Goal: Task Accomplishment & Management: Manage account settings

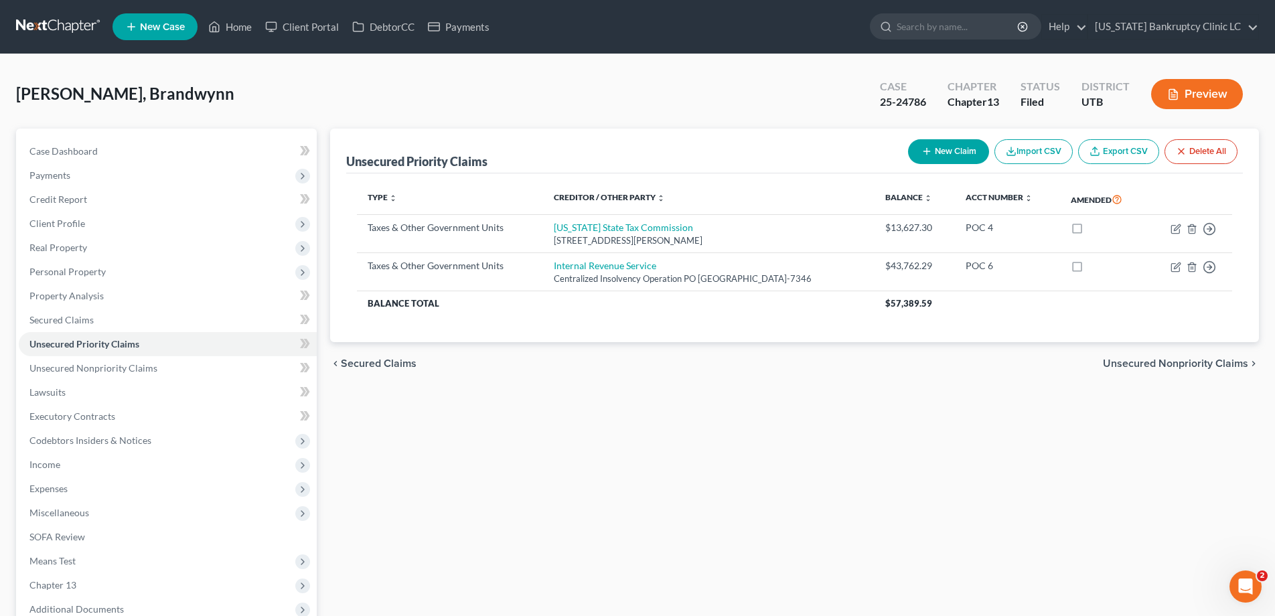
click at [53, 25] on link at bounding box center [59, 27] width 86 height 24
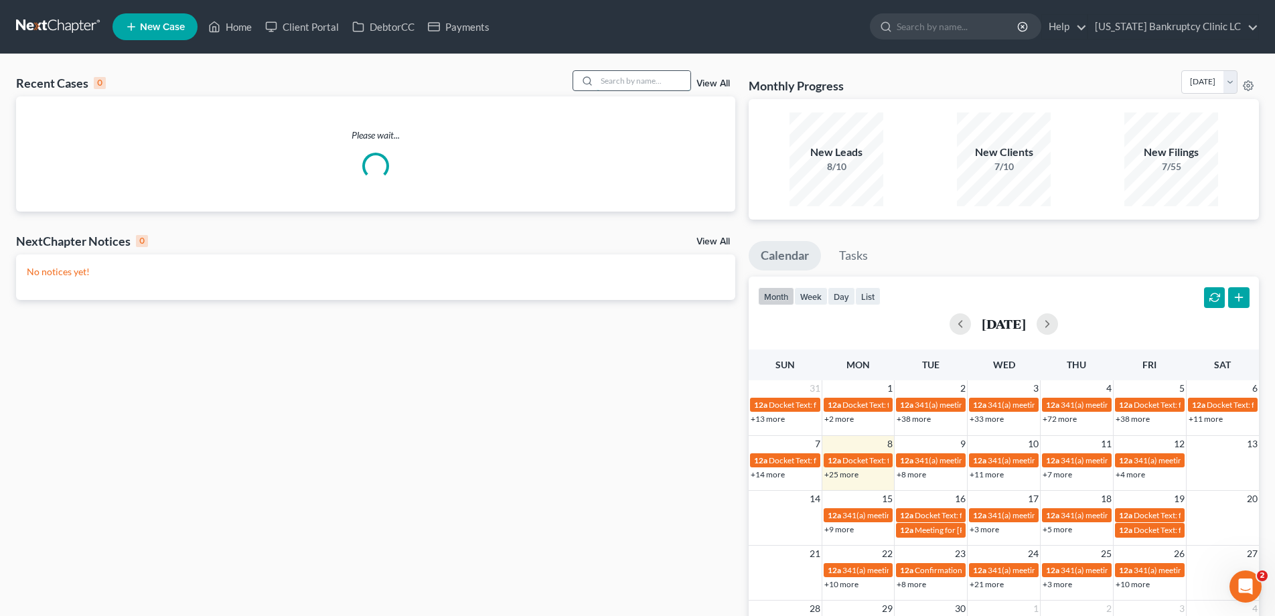
click at [603, 78] on input "search" at bounding box center [644, 80] width 94 height 19
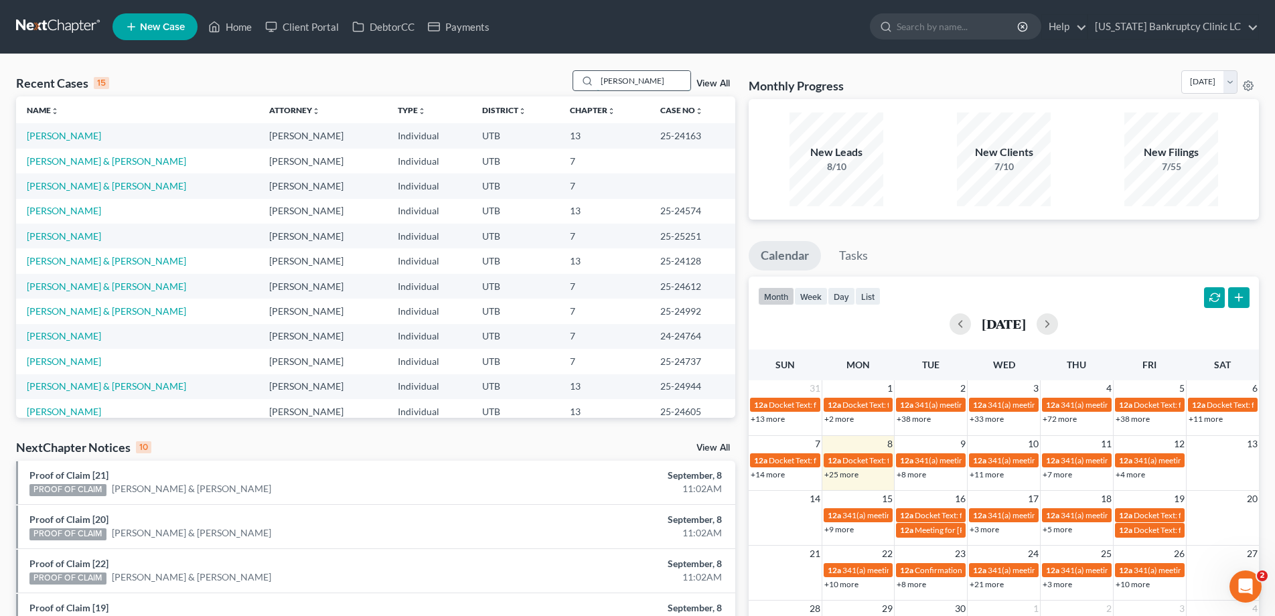
type input "lee"
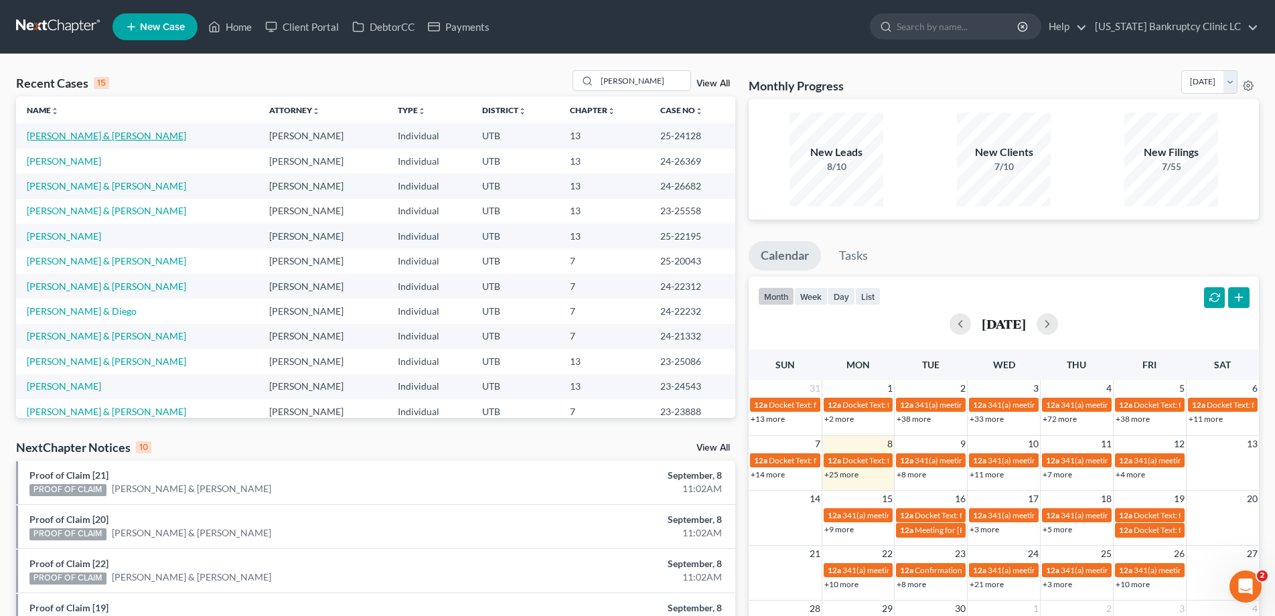
click at [73, 138] on link "[PERSON_NAME] & [PERSON_NAME]" at bounding box center [106, 135] width 159 height 11
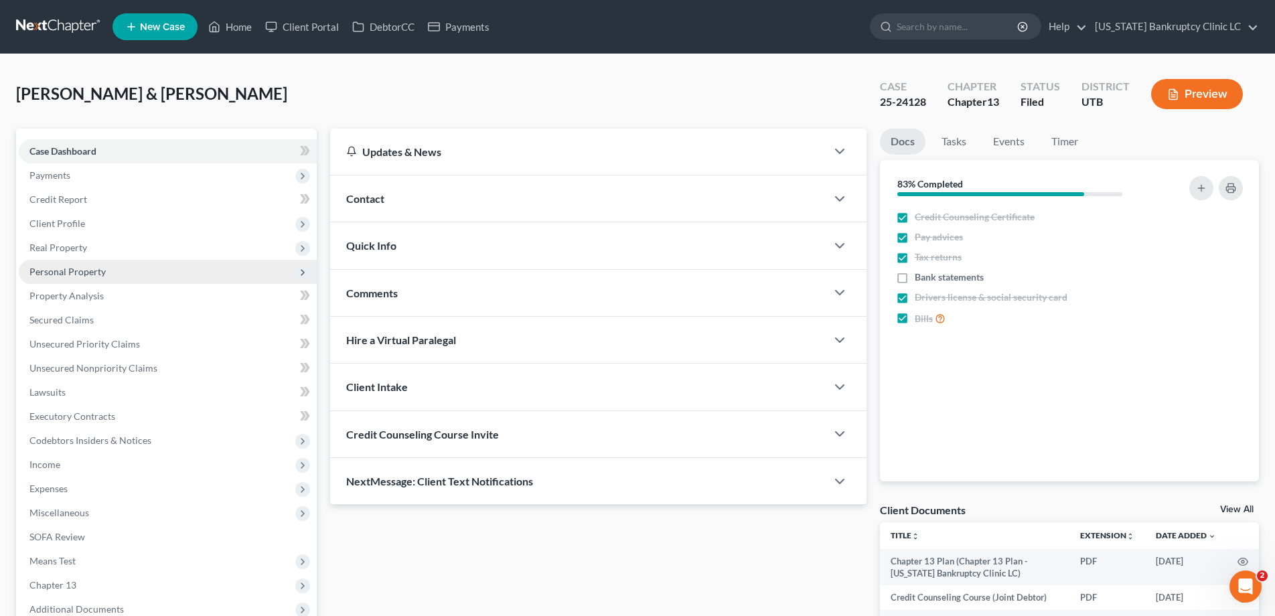
click at [88, 272] on span "Personal Property" at bounding box center [67, 271] width 76 height 11
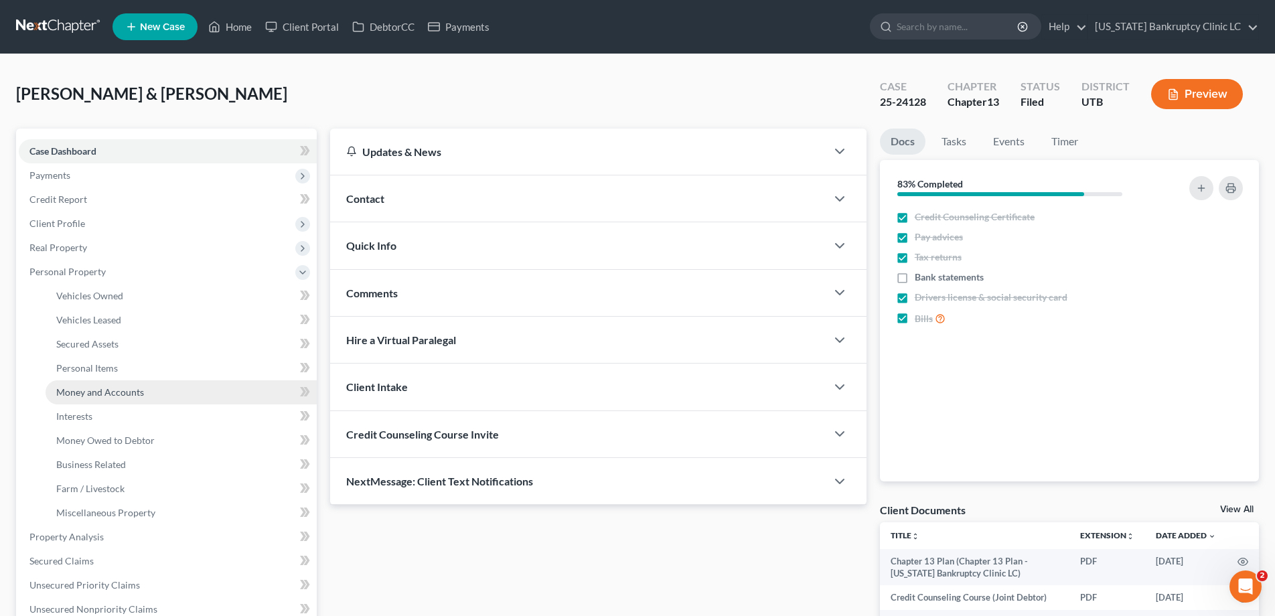
click at [86, 394] on span "Money and Accounts" at bounding box center [100, 391] width 88 height 11
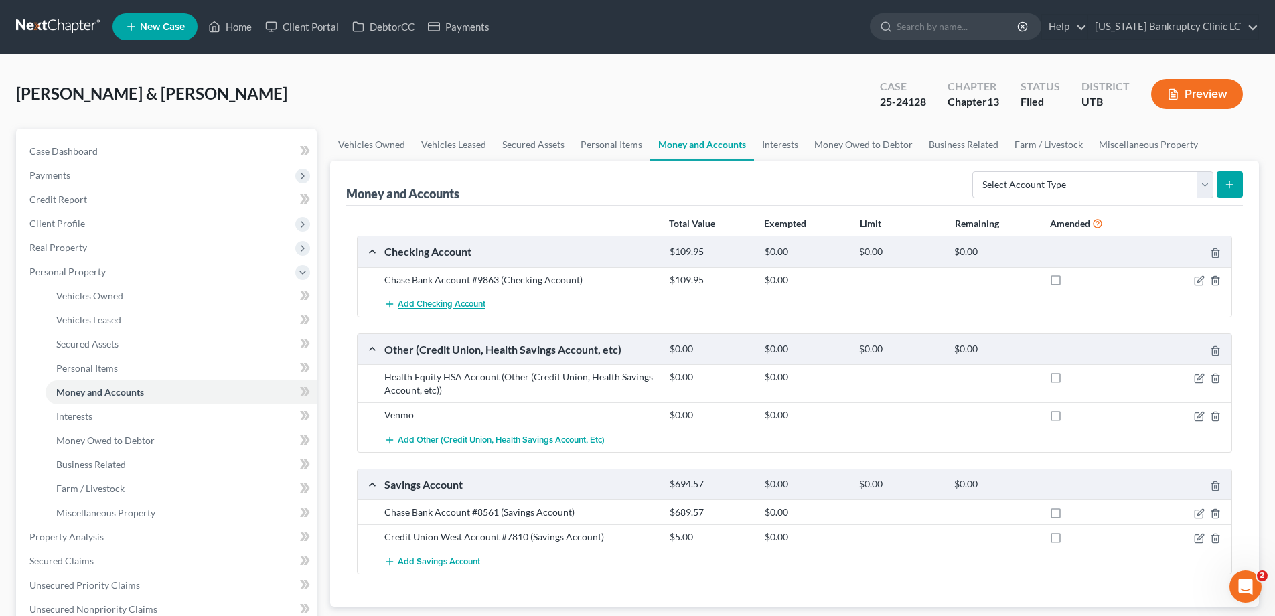
click at [436, 304] on span "Add Checking Account" at bounding box center [442, 304] width 88 height 11
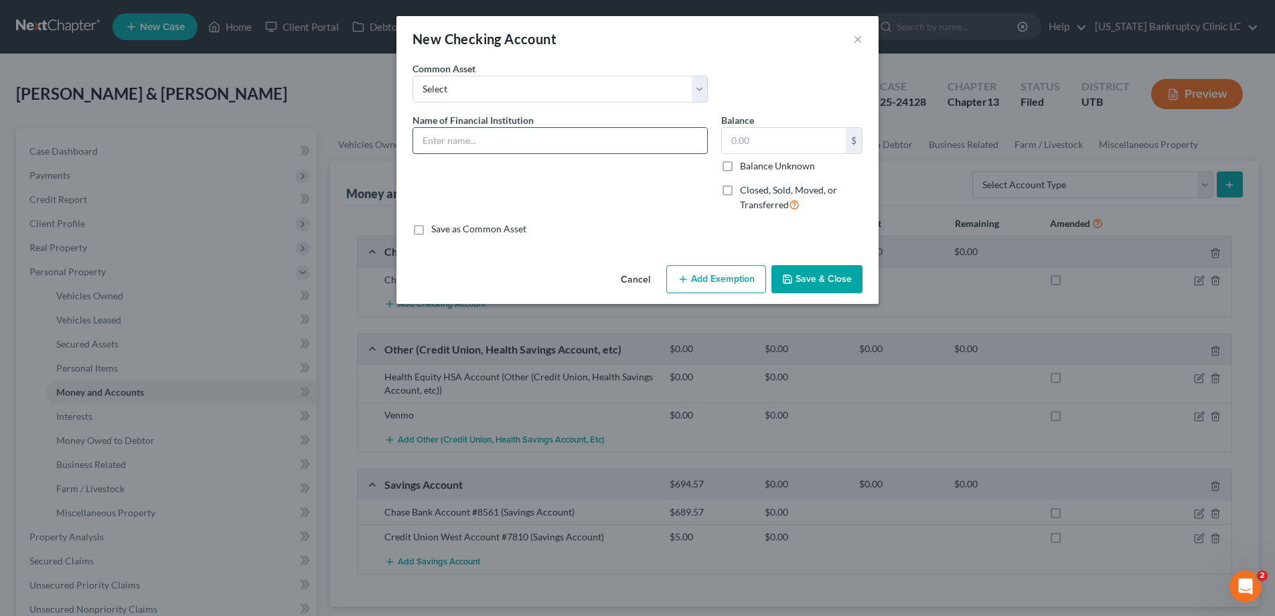
click at [510, 142] on input "text" at bounding box center [560, 140] width 294 height 25
type input "Chase Bank Account #8561"
type input "689.57"
click at [821, 277] on button "Save & Close" at bounding box center [816, 279] width 91 height 28
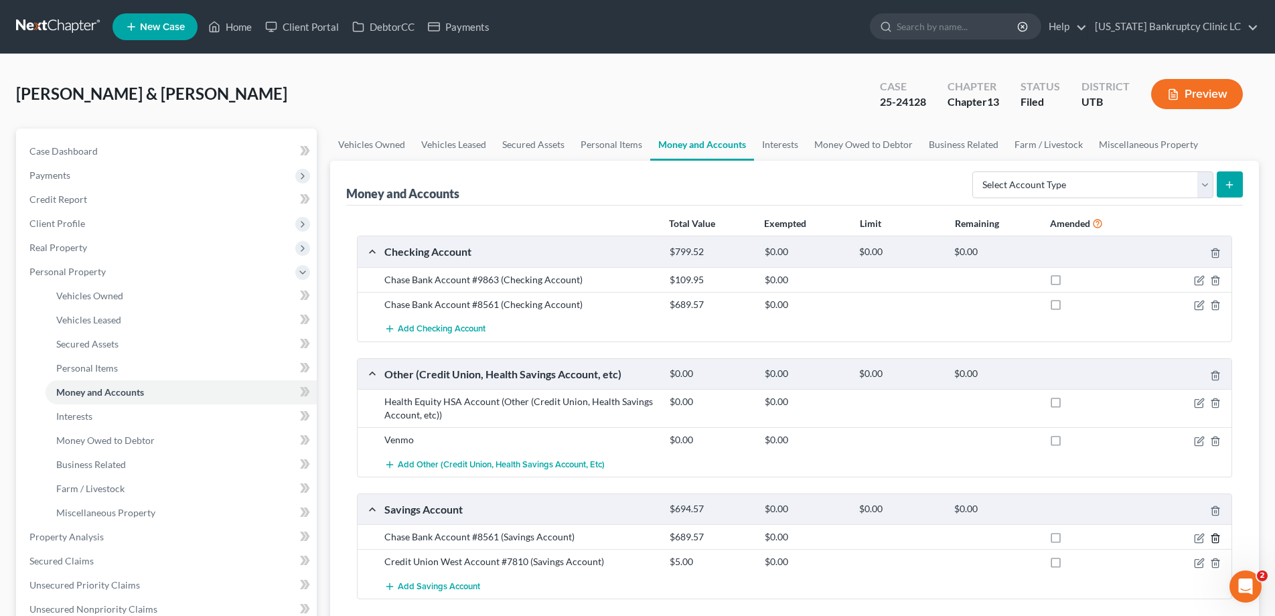
click at [1217, 536] on icon "button" at bounding box center [1215, 538] width 6 height 9
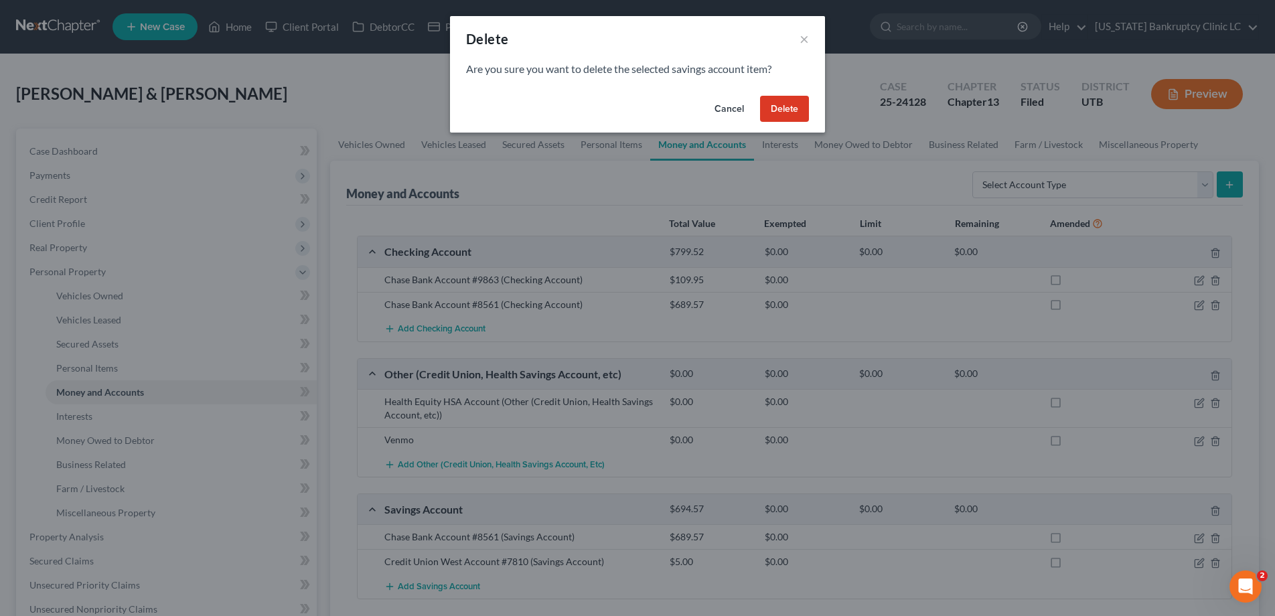
click at [788, 121] on button "Delete" at bounding box center [784, 109] width 49 height 27
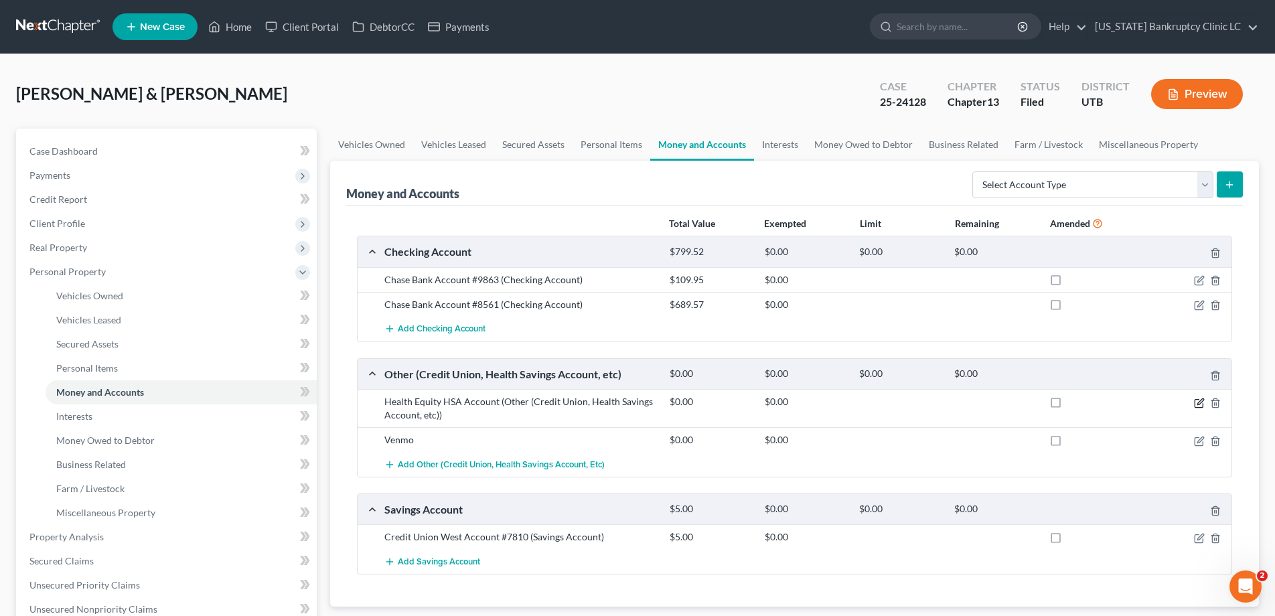
click at [1199, 402] on icon "button" at bounding box center [1199, 403] width 11 height 11
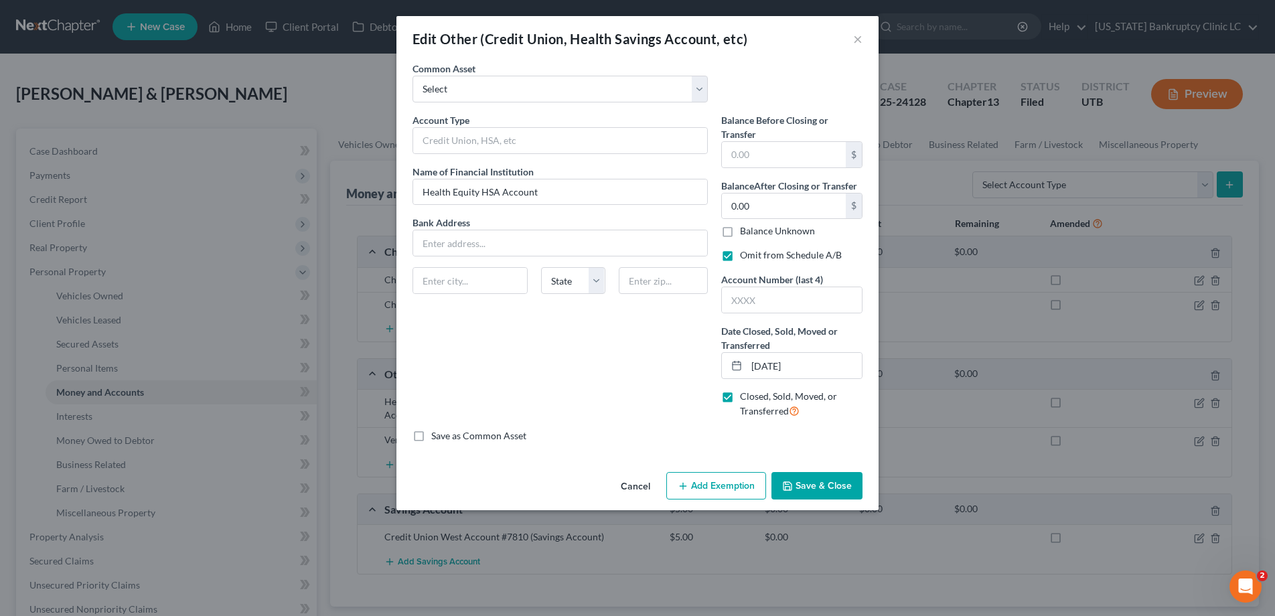
click at [802, 484] on button "Save & Close" at bounding box center [816, 486] width 91 height 28
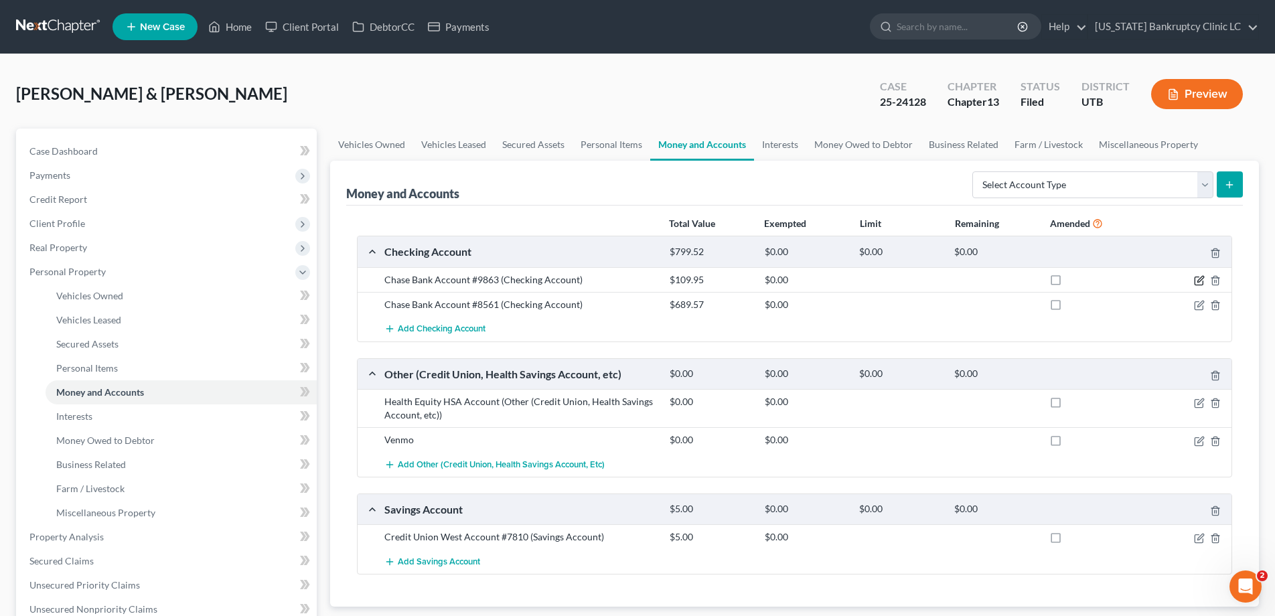
click at [1198, 279] on icon "button" at bounding box center [1199, 280] width 11 height 11
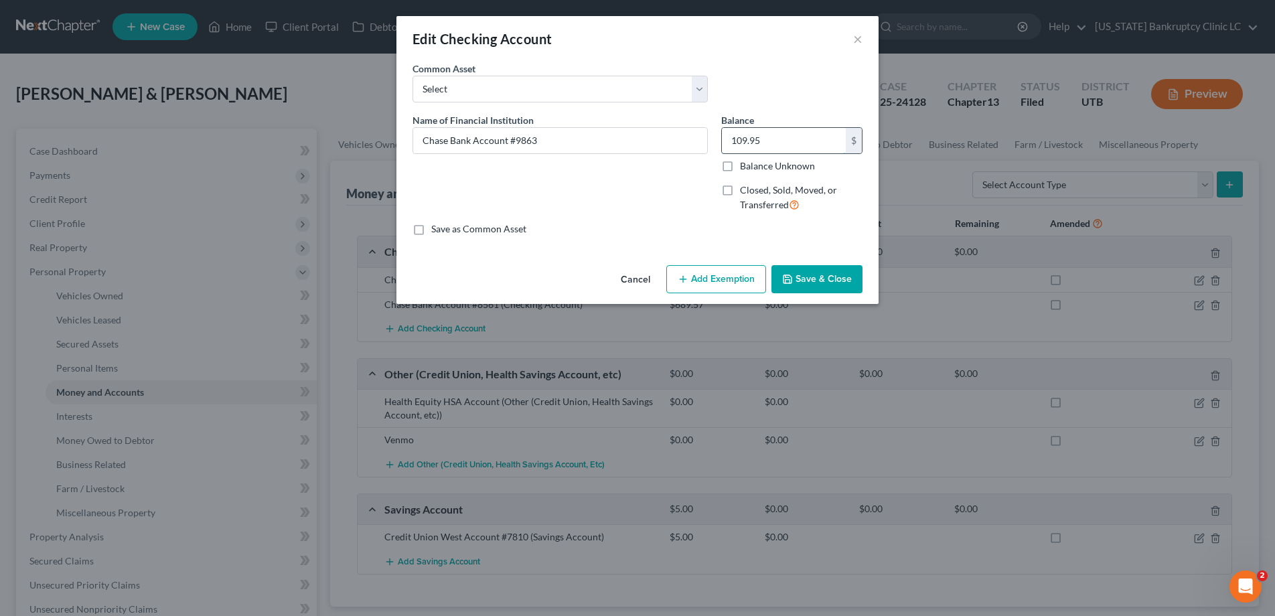
click at [777, 147] on input "109.95" at bounding box center [784, 140] width 124 height 25
type input "105.95"
click at [842, 278] on button "Save & Close" at bounding box center [816, 279] width 91 height 28
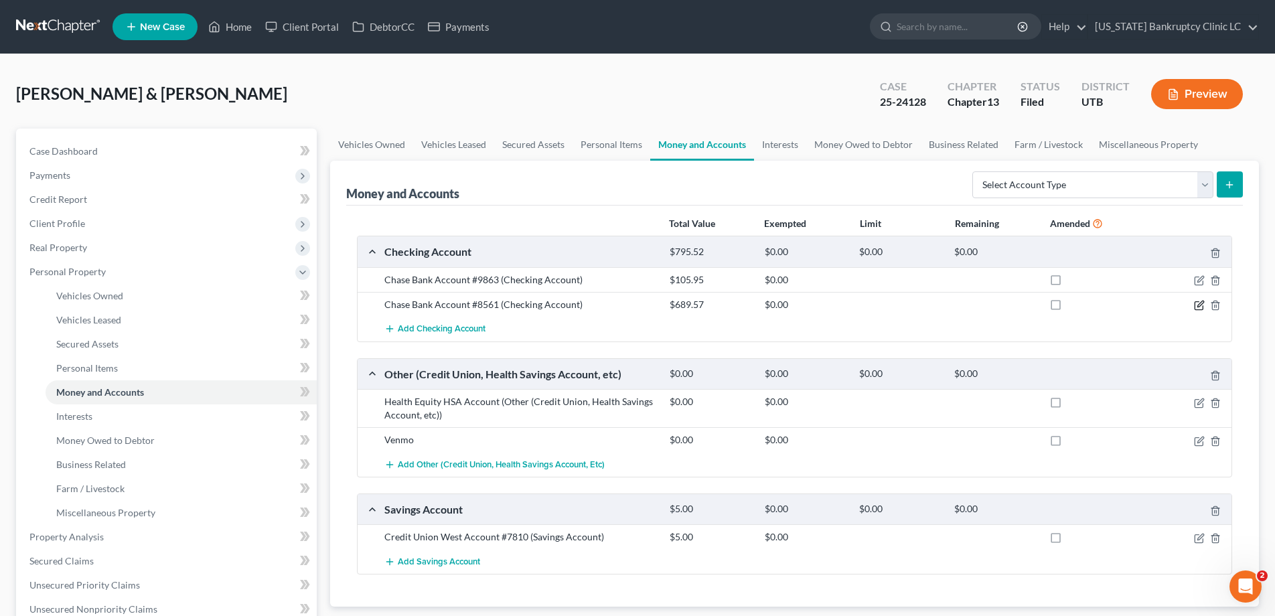
click at [1199, 305] on icon "button" at bounding box center [1199, 305] width 11 height 11
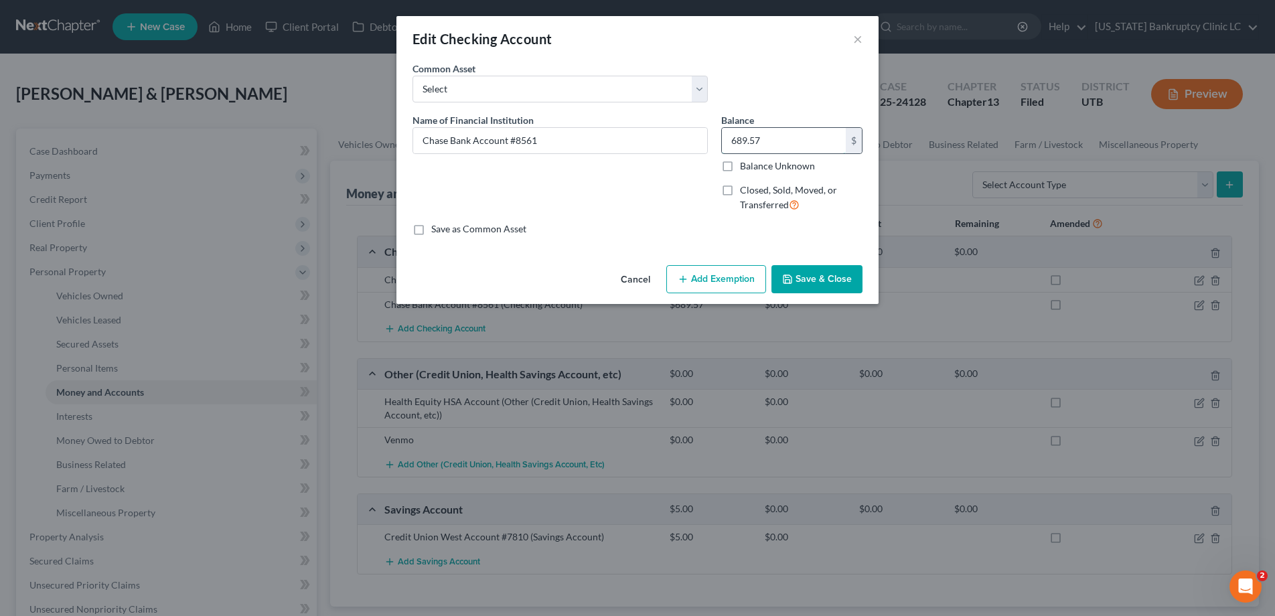
click at [767, 139] on input "689.57" at bounding box center [784, 140] width 124 height 25
type input "618.06"
click at [816, 278] on button "Save & Close" at bounding box center [816, 279] width 91 height 28
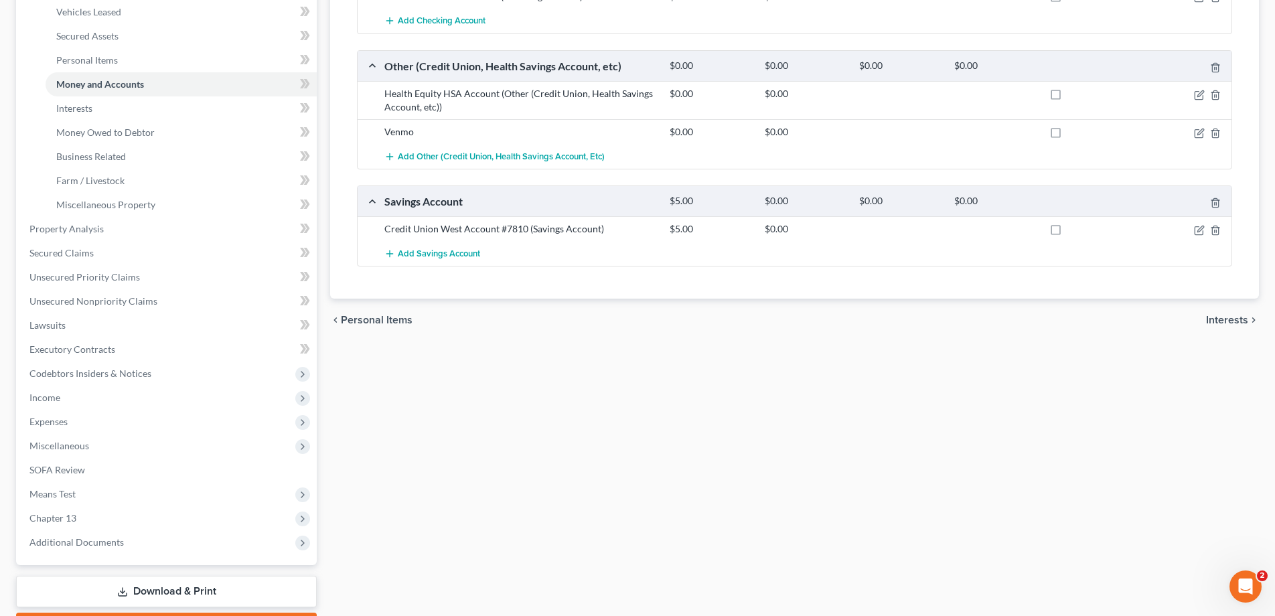
scroll to position [385, 0]
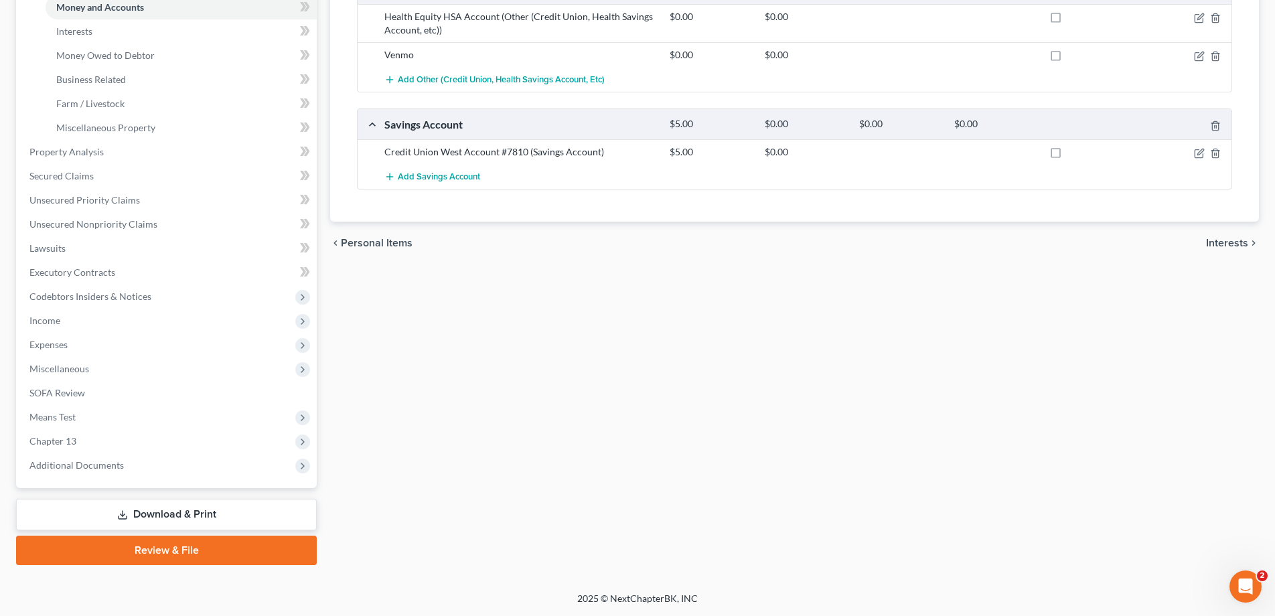
click at [145, 510] on link "Download & Print" at bounding box center [166, 514] width 301 height 31
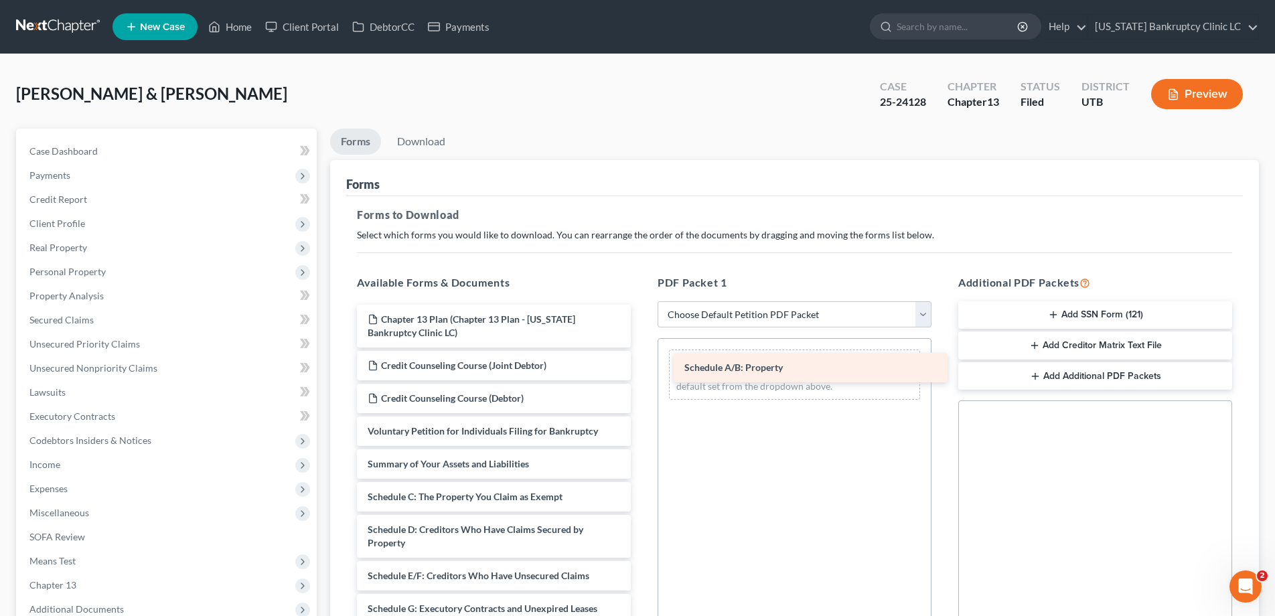
drag, startPoint x: 394, startPoint y: 498, endPoint x: 706, endPoint y: 363, distance: 339.9
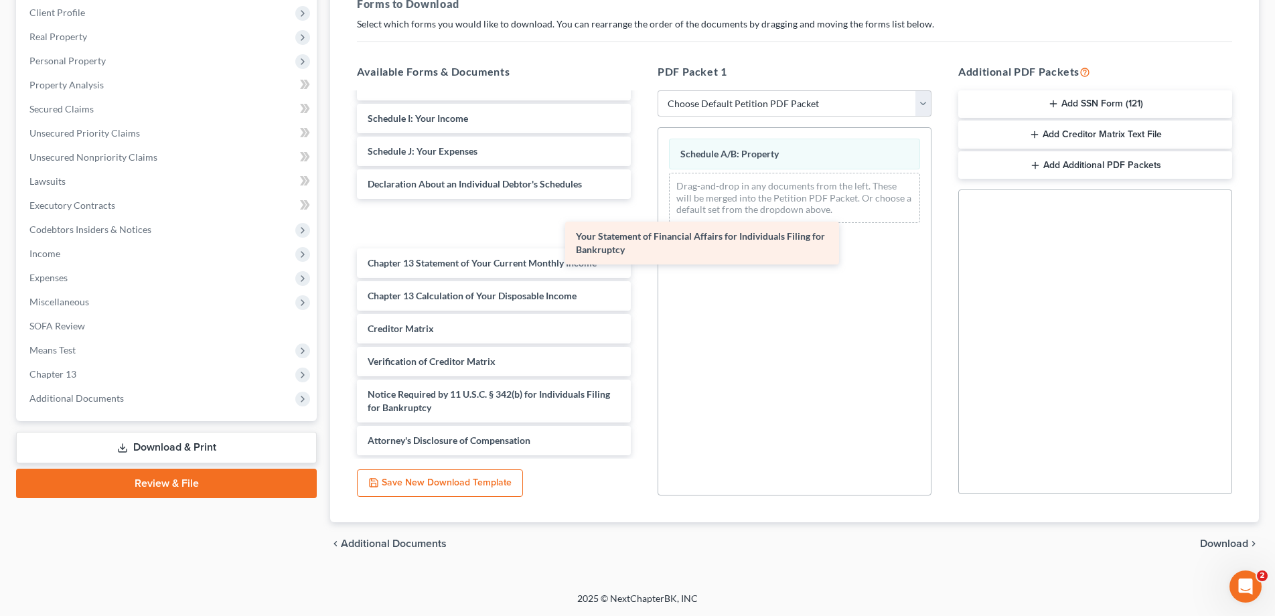
scroll to position [299, 0]
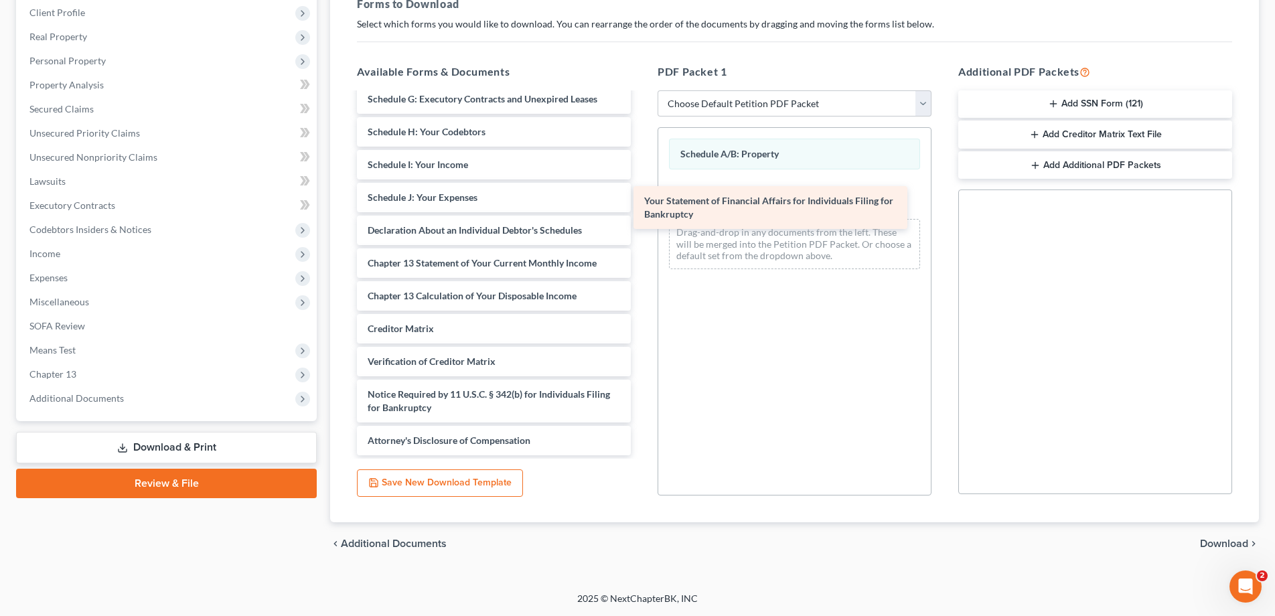
drag, startPoint x: 420, startPoint y: 218, endPoint x: 696, endPoint y: 202, distance: 277.0
click at [642, 202] on div "Your Statement of Financial Affairs for Individuals Filing for Bankruptcy Chapt…" at bounding box center [493, 125] width 295 height 660
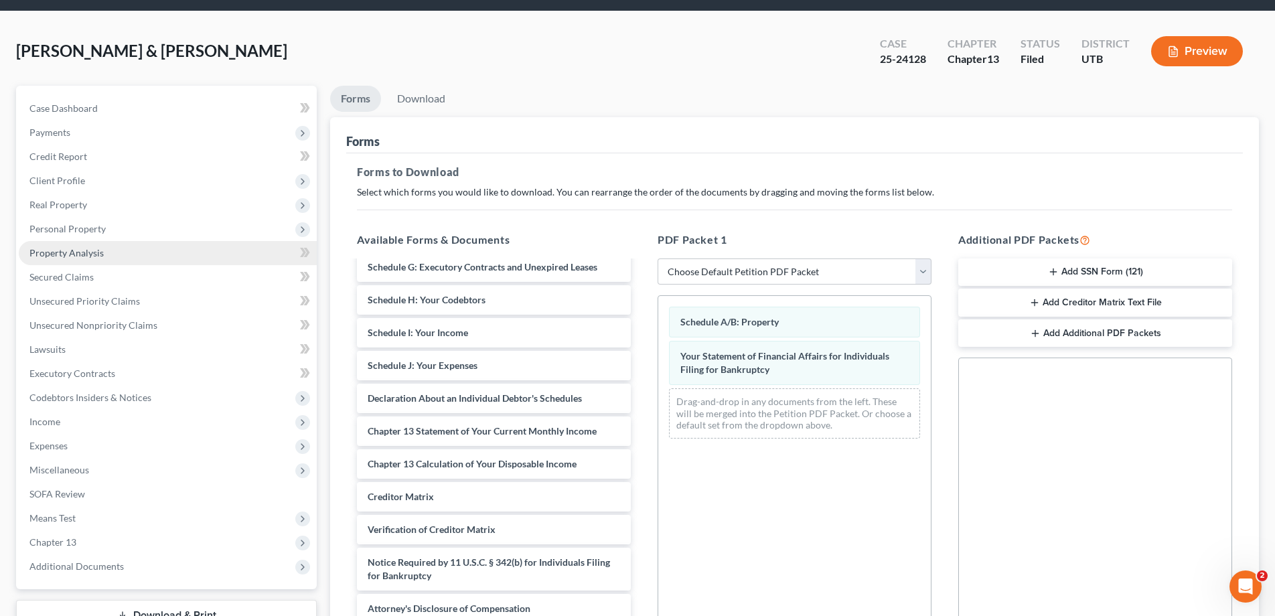
scroll to position [0, 0]
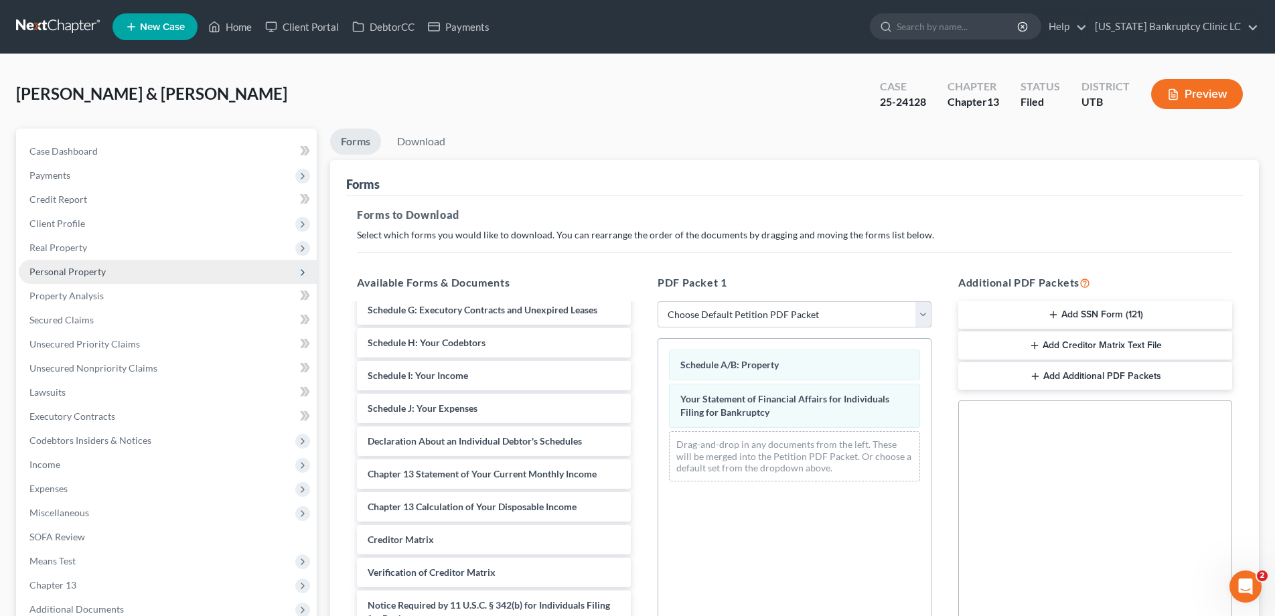
click at [52, 275] on span "Personal Property" at bounding box center [67, 271] width 76 height 11
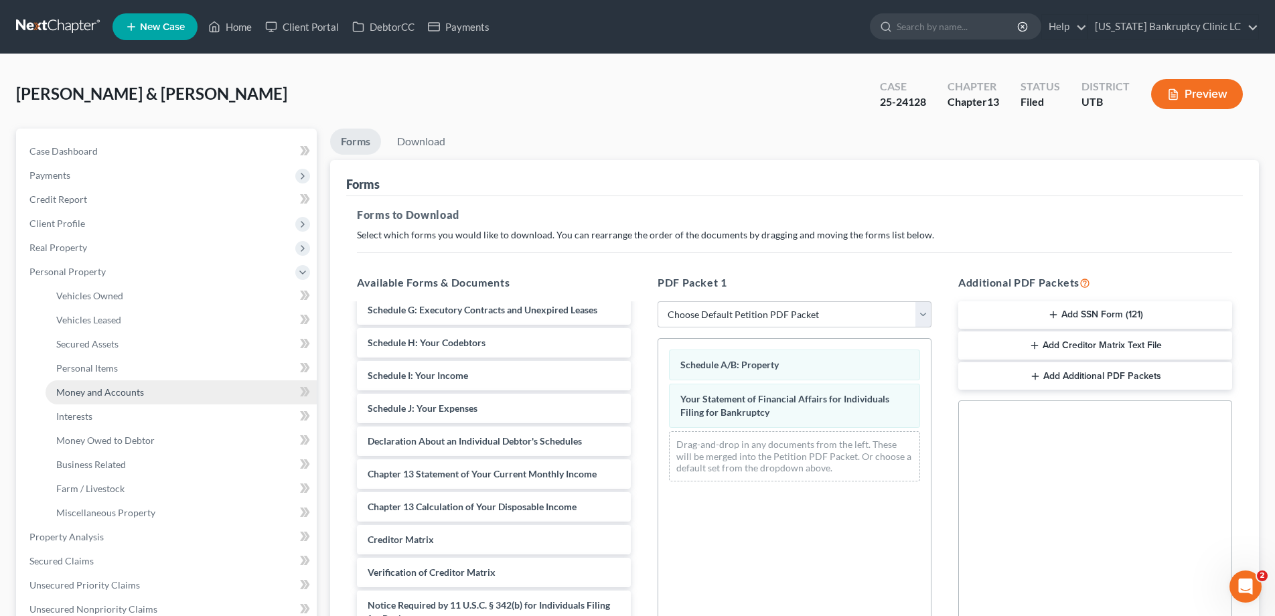
click at [86, 385] on link "Money and Accounts" at bounding box center [181, 392] width 271 height 24
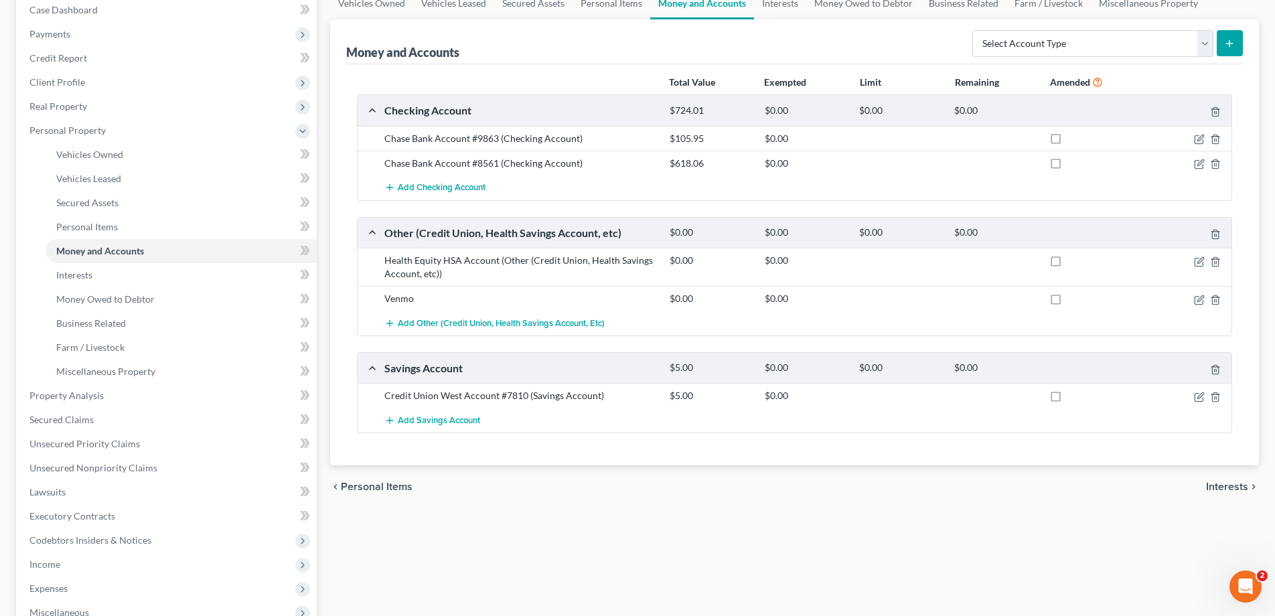
scroll to position [143, 0]
click at [1199, 262] on icon "button" at bounding box center [1199, 260] width 11 height 11
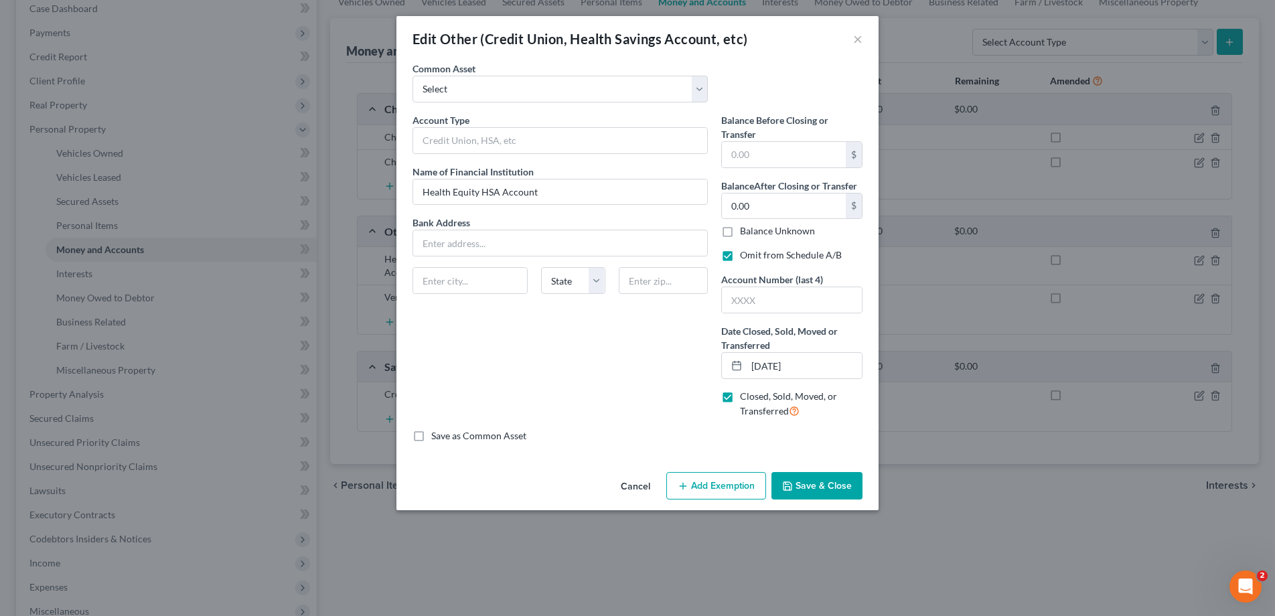
click at [825, 488] on button "Save & Close" at bounding box center [816, 486] width 91 height 28
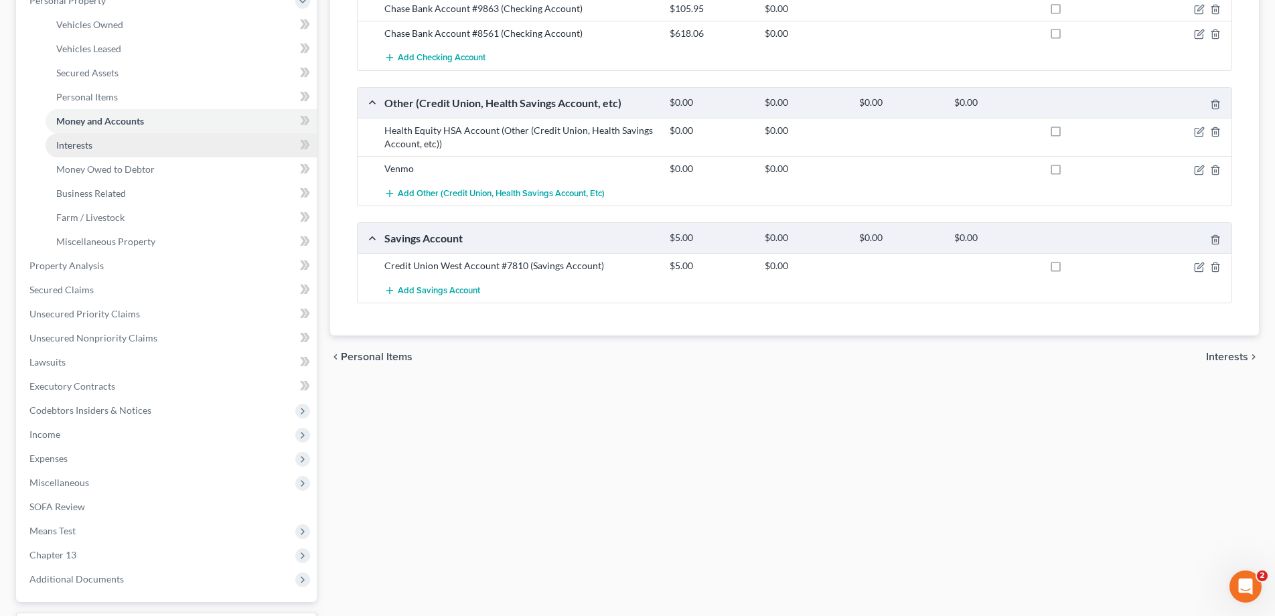
scroll to position [385, 0]
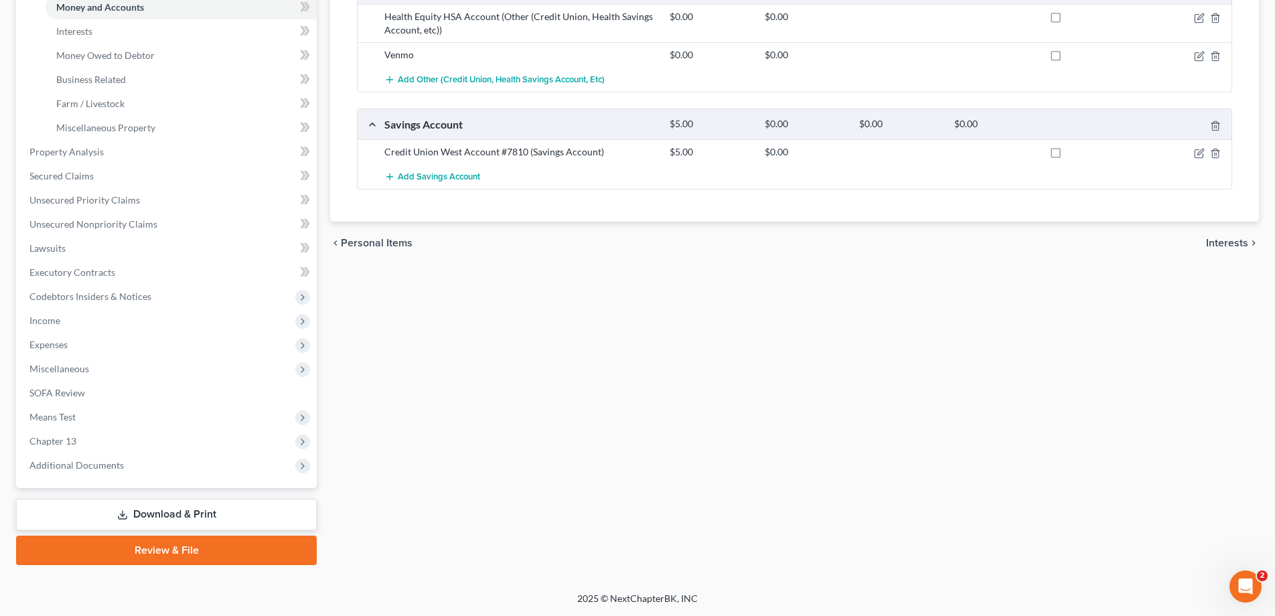
click at [144, 518] on link "Download & Print" at bounding box center [166, 514] width 301 height 31
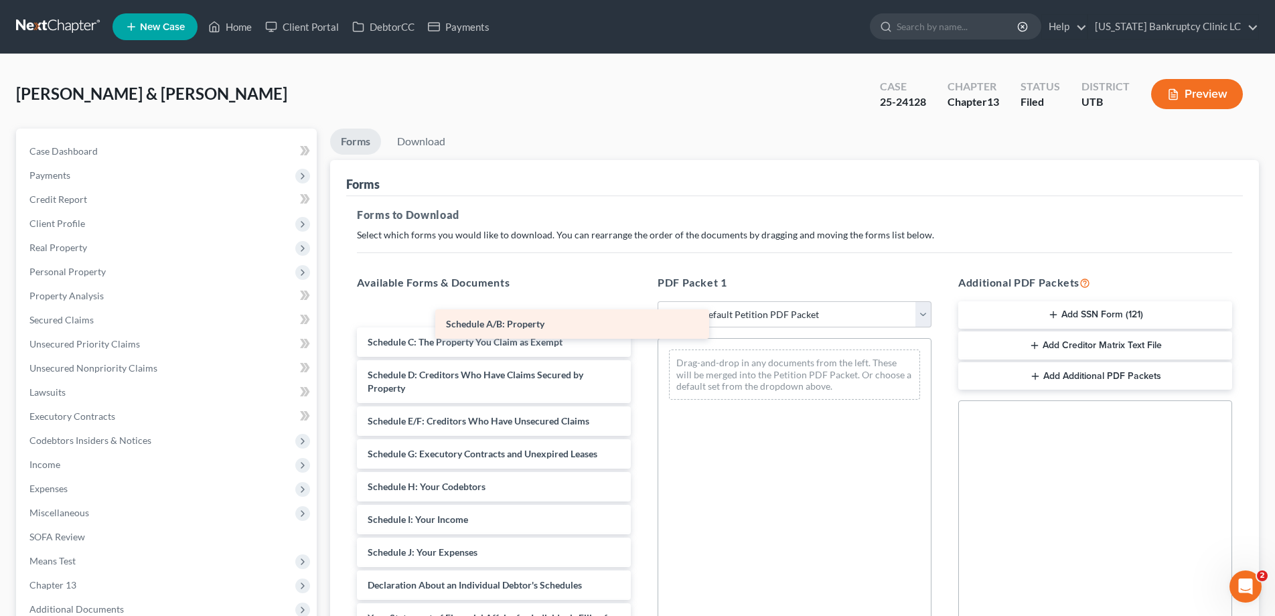
scroll to position [155, 0]
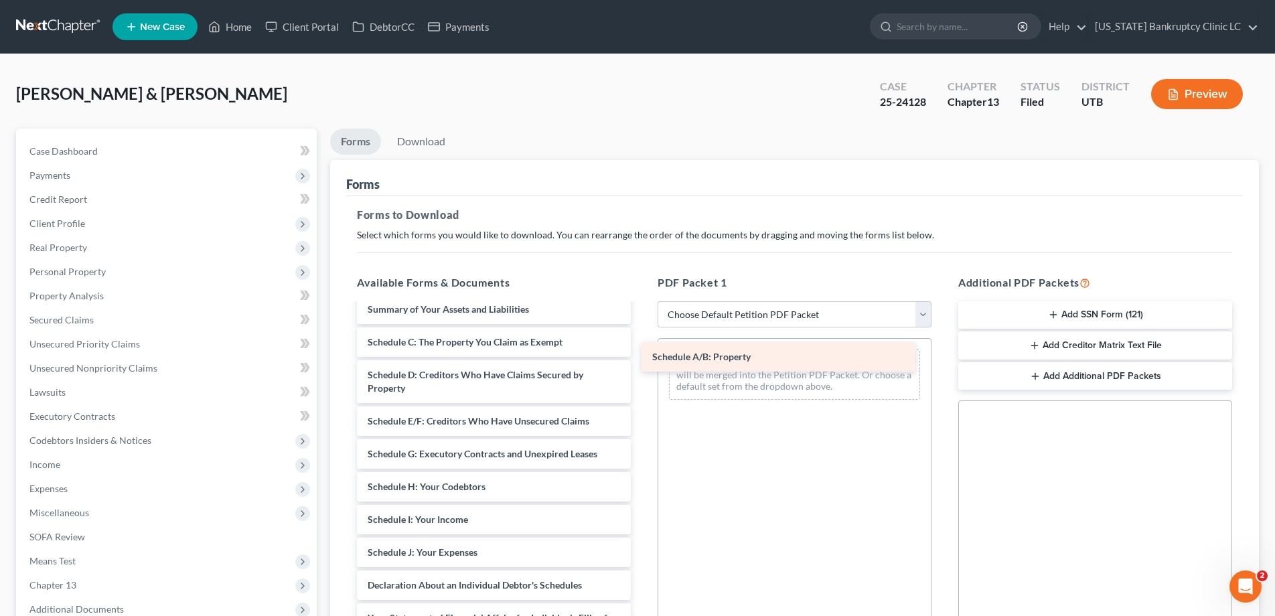
drag, startPoint x: 465, startPoint y: 315, endPoint x: 762, endPoint y: 365, distance: 301.4
click at [642, 365] on div "Schedule A/B: Property Chapter 13 Plan (Chapter 13 Plan - Utah Bankruptcy Clini…" at bounding box center [493, 503] width 295 height 707
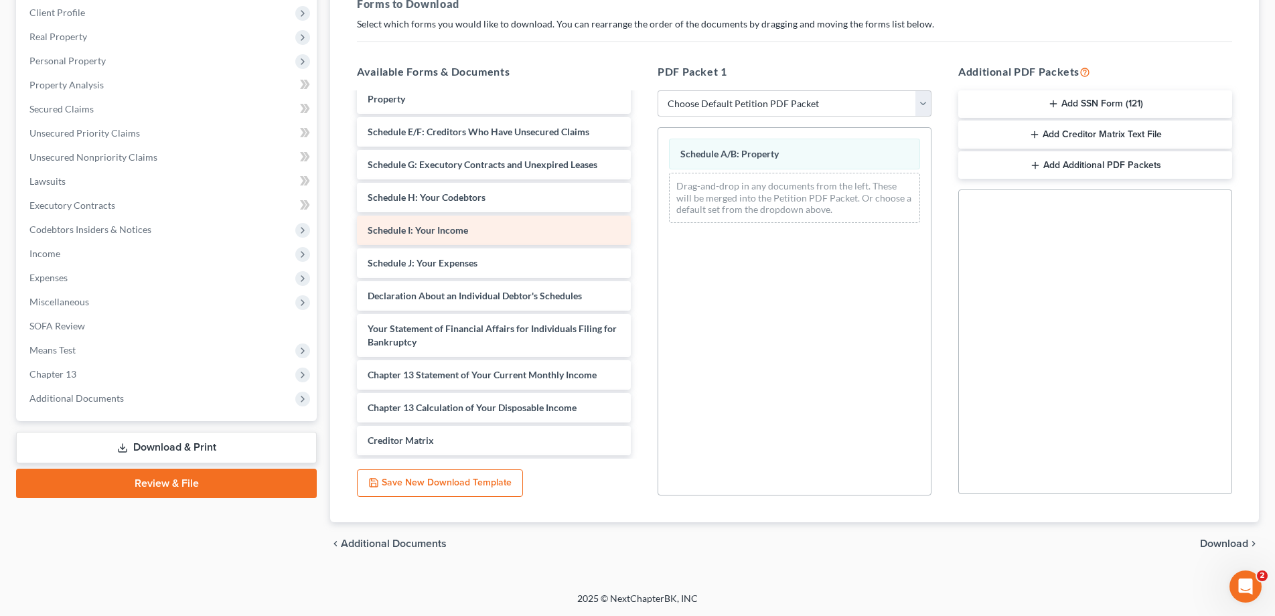
scroll to position [238, 0]
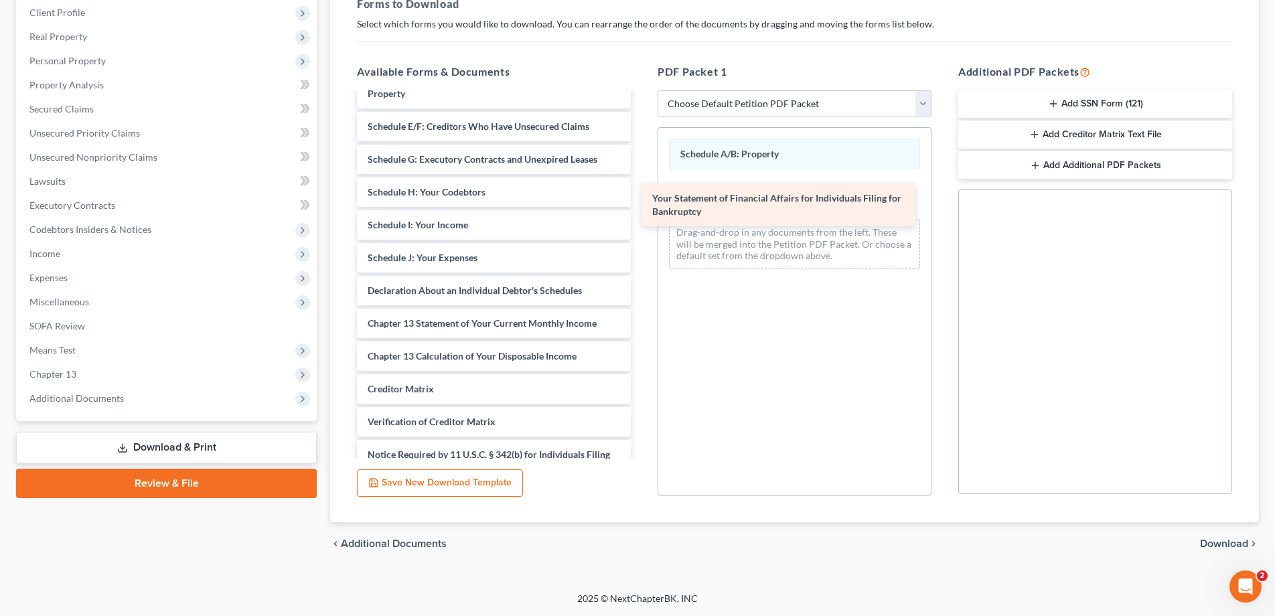
drag, startPoint x: 454, startPoint y: 321, endPoint x: 745, endPoint y: 165, distance: 329.9
click at [642, 165] on div "Your Statement of Financial Affairs for Individuals Filing for Bankruptcy Chapt…" at bounding box center [493, 185] width 295 height 660
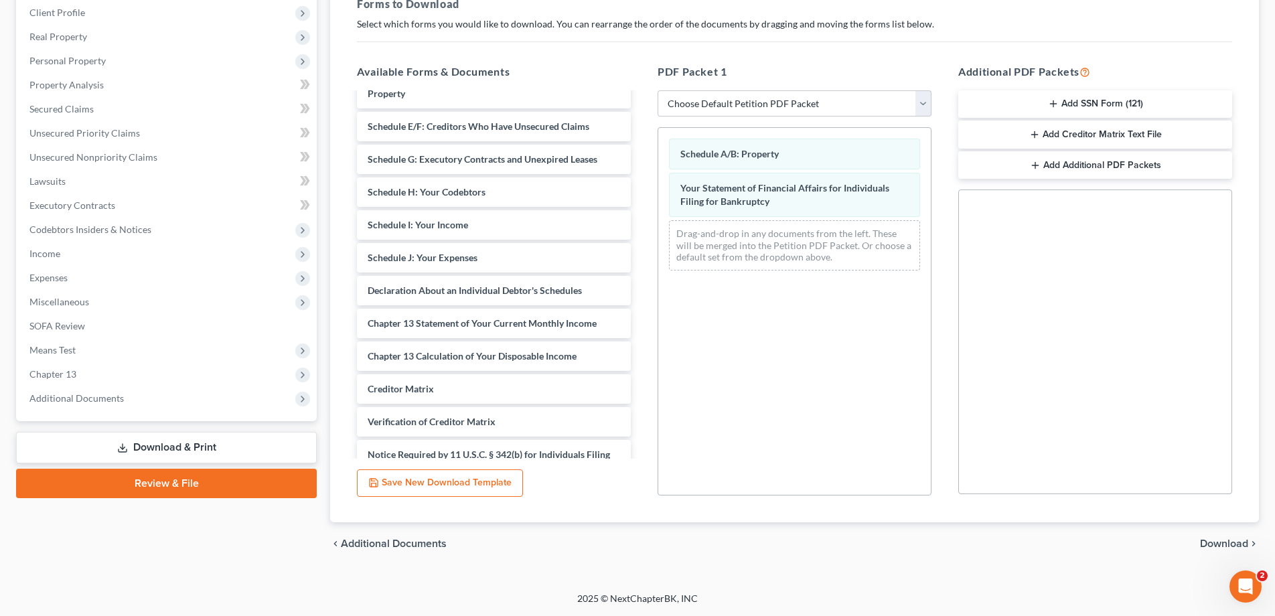
click at [1216, 547] on span "Download" at bounding box center [1224, 543] width 48 height 11
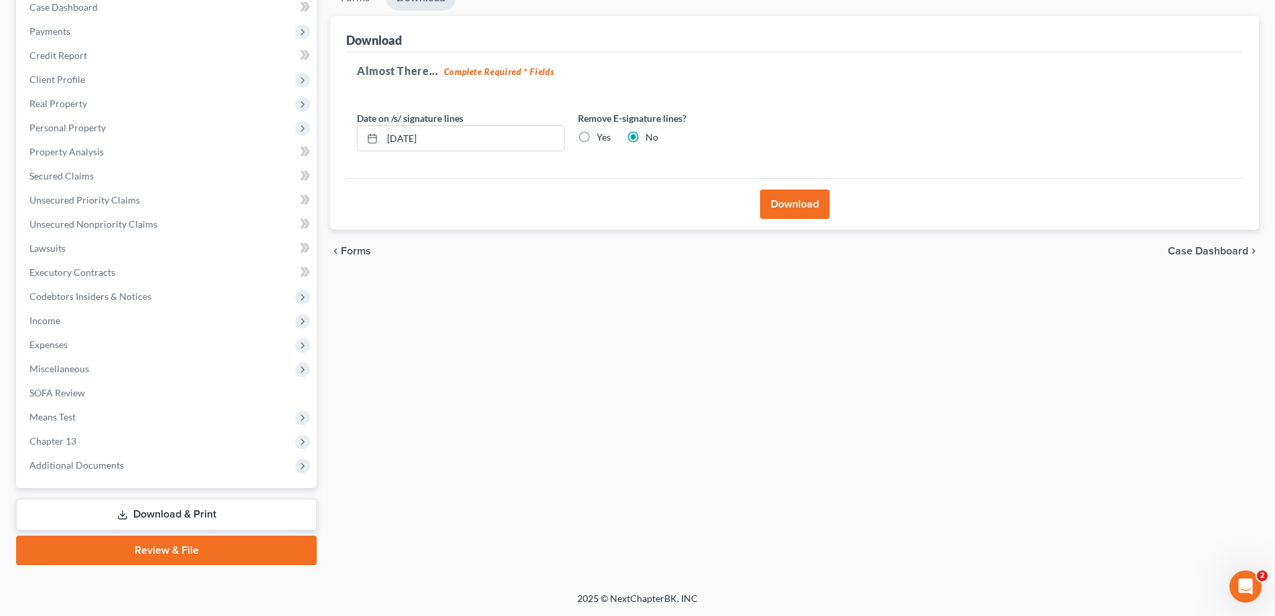
scroll to position [144, 0]
click at [786, 202] on button "Download" at bounding box center [795, 204] width 70 height 29
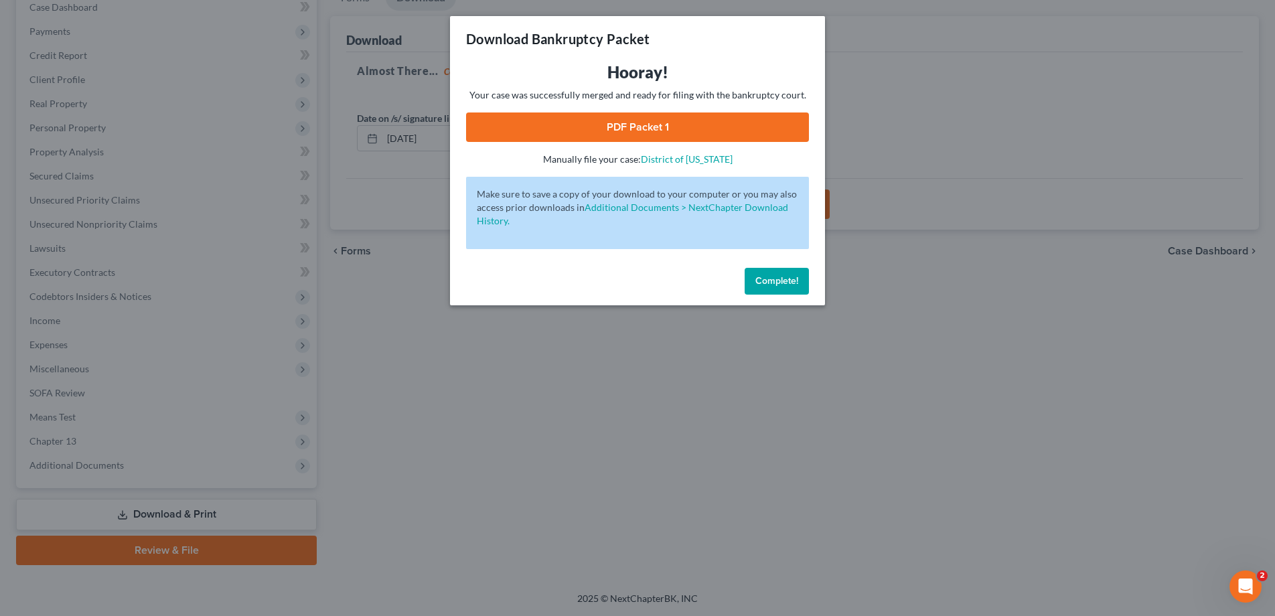
click at [583, 124] on link "PDF Packet 1" at bounding box center [637, 127] width 343 height 29
click at [790, 279] on span "Complete!" at bounding box center [776, 280] width 43 height 11
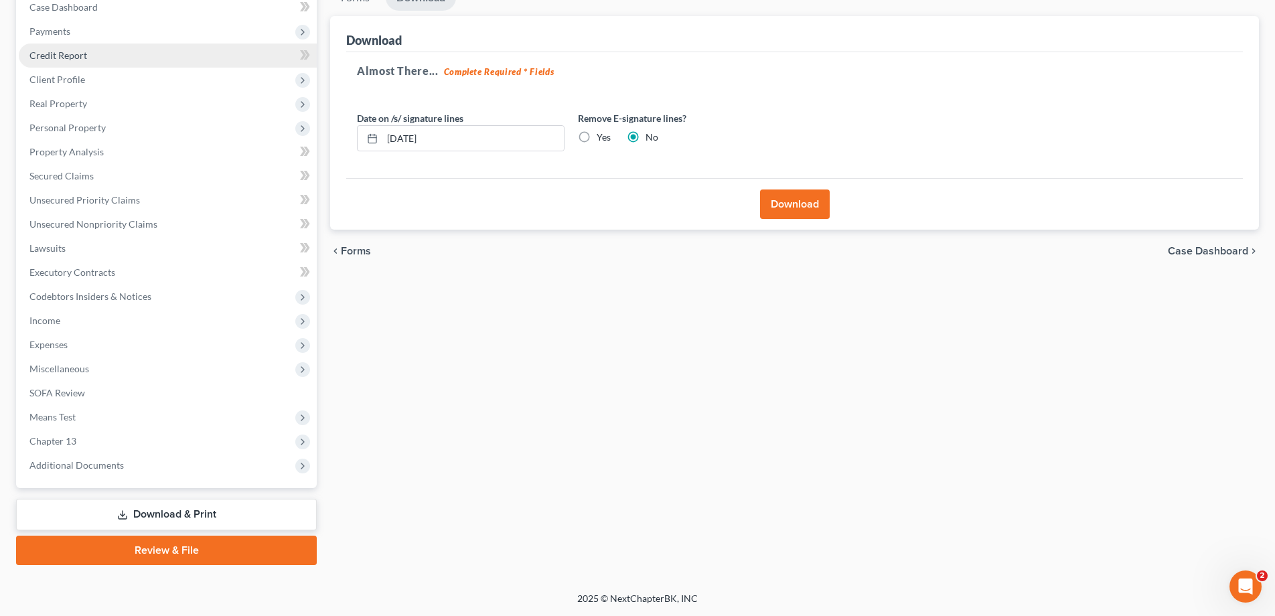
scroll to position [0, 0]
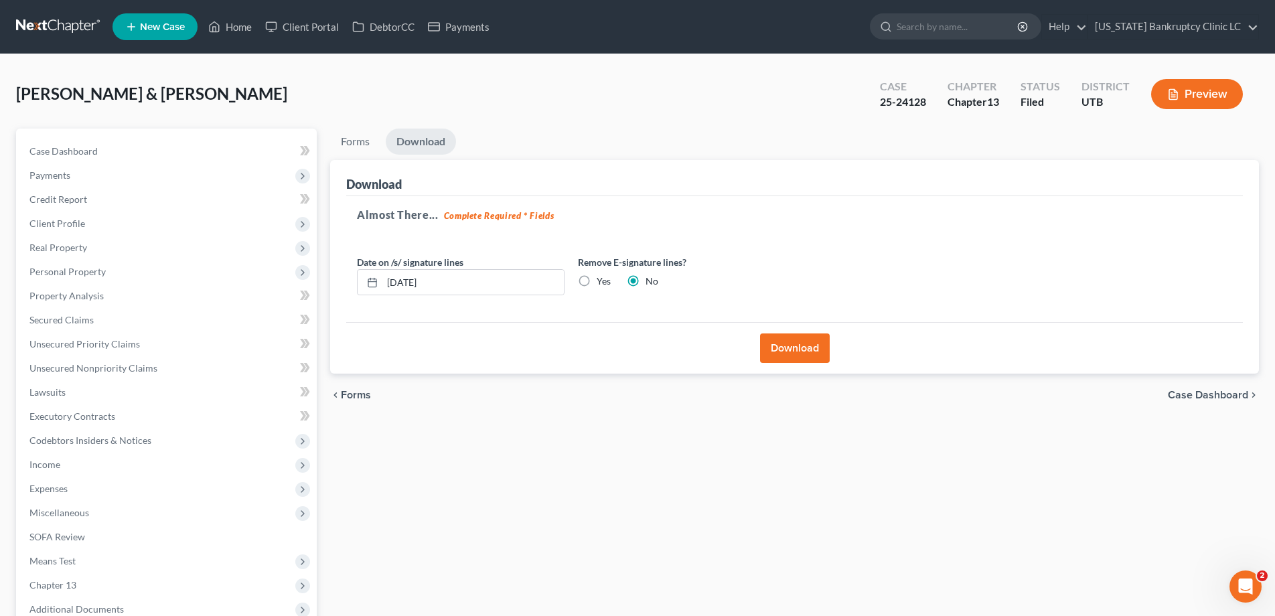
click at [52, 26] on link at bounding box center [59, 27] width 86 height 24
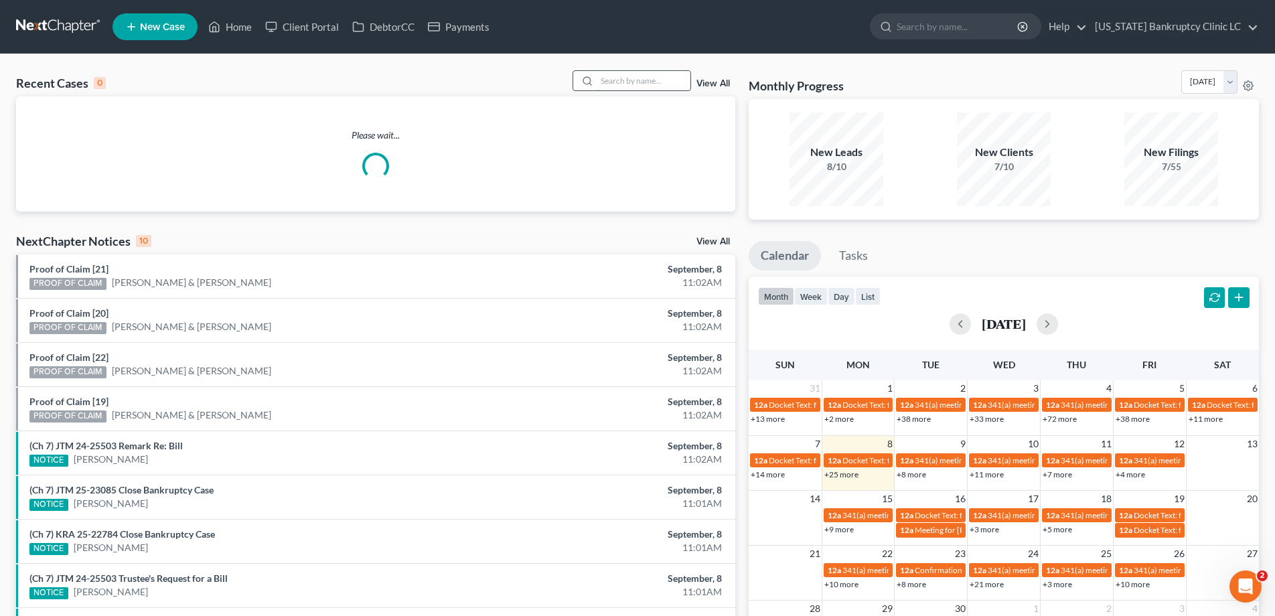
click at [619, 78] on input "search" at bounding box center [644, 80] width 94 height 19
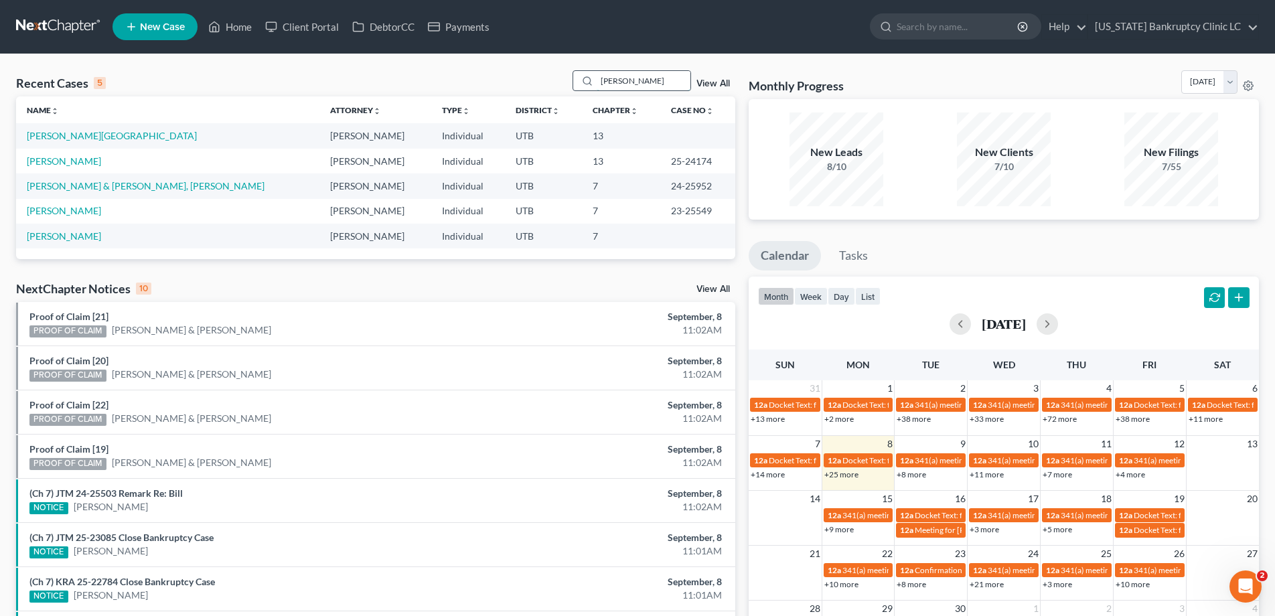
type input "[PERSON_NAME]"
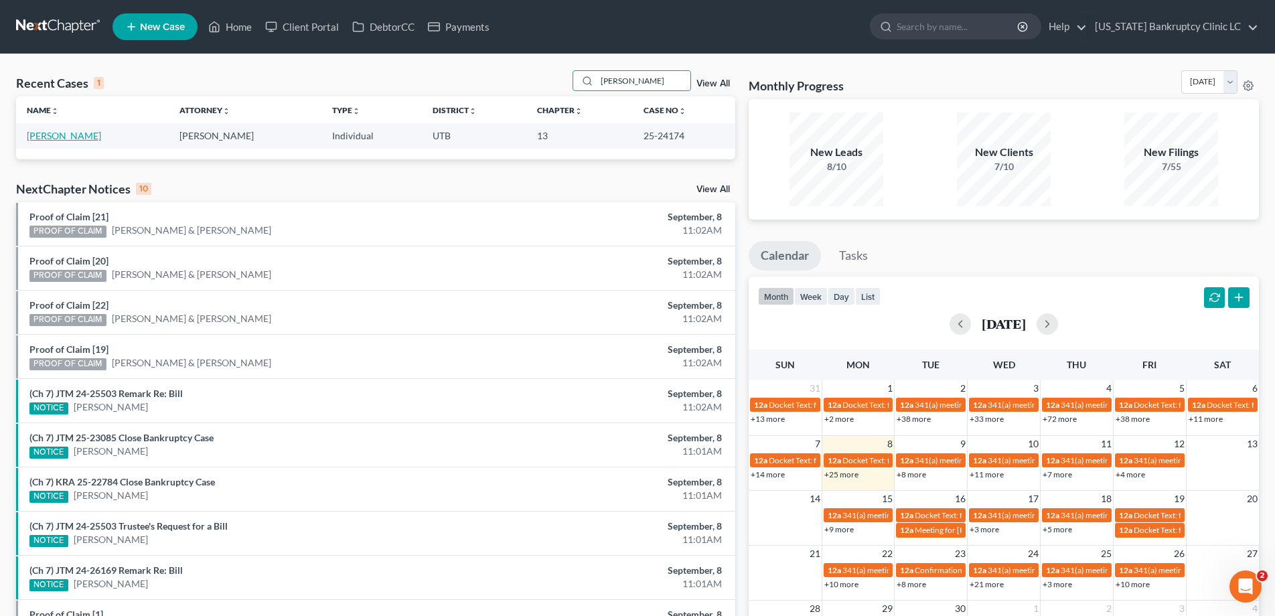
click at [96, 140] on link "[PERSON_NAME]" at bounding box center [64, 135] width 74 height 11
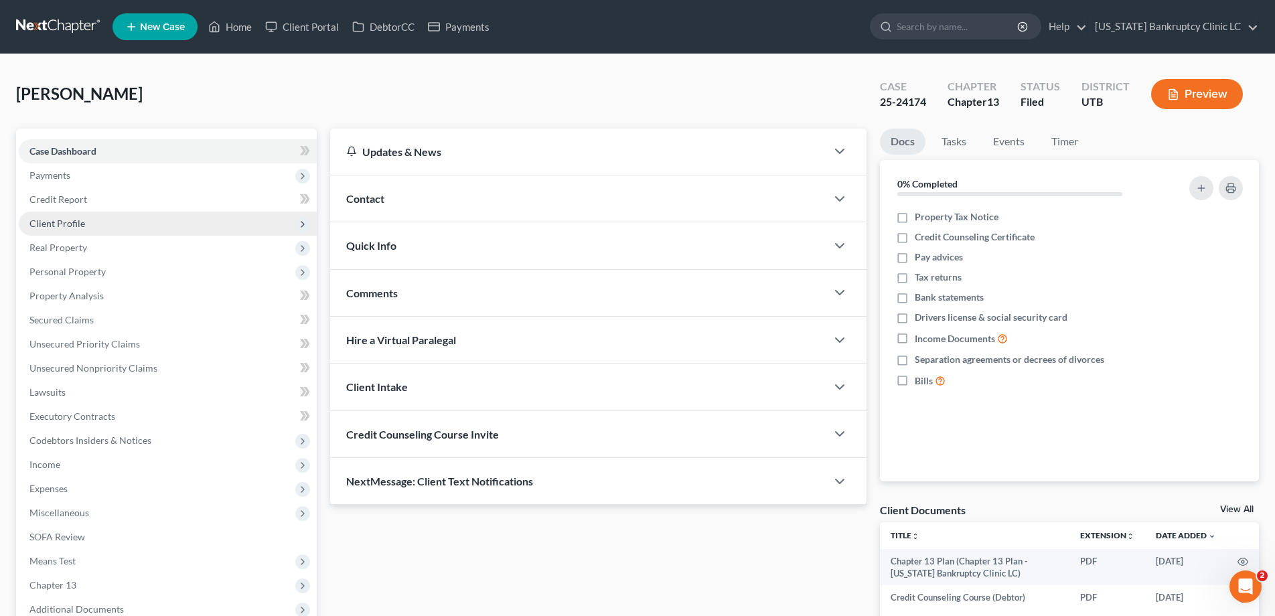
click at [52, 226] on span "Client Profile" at bounding box center [57, 223] width 56 height 11
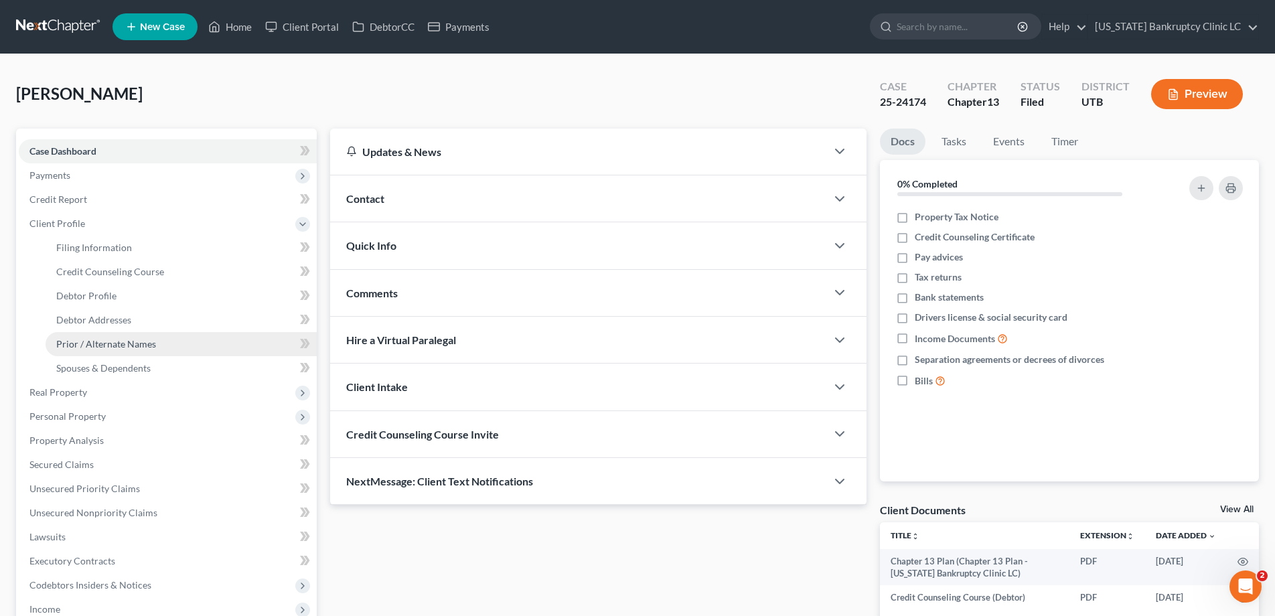
click at [74, 348] on span "Prior / Alternate Names" at bounding box center [106, 343] width 100 height 11
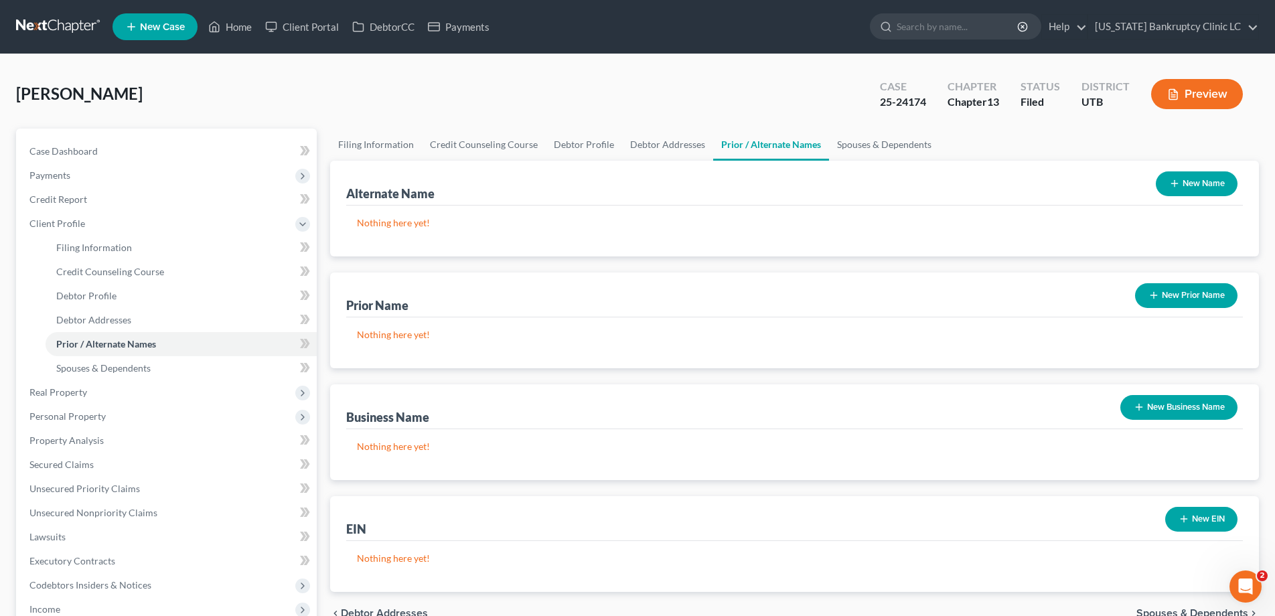
click at [1192, 184] on button "New Name" at bounding box center [1197, 183] width 82 height 25
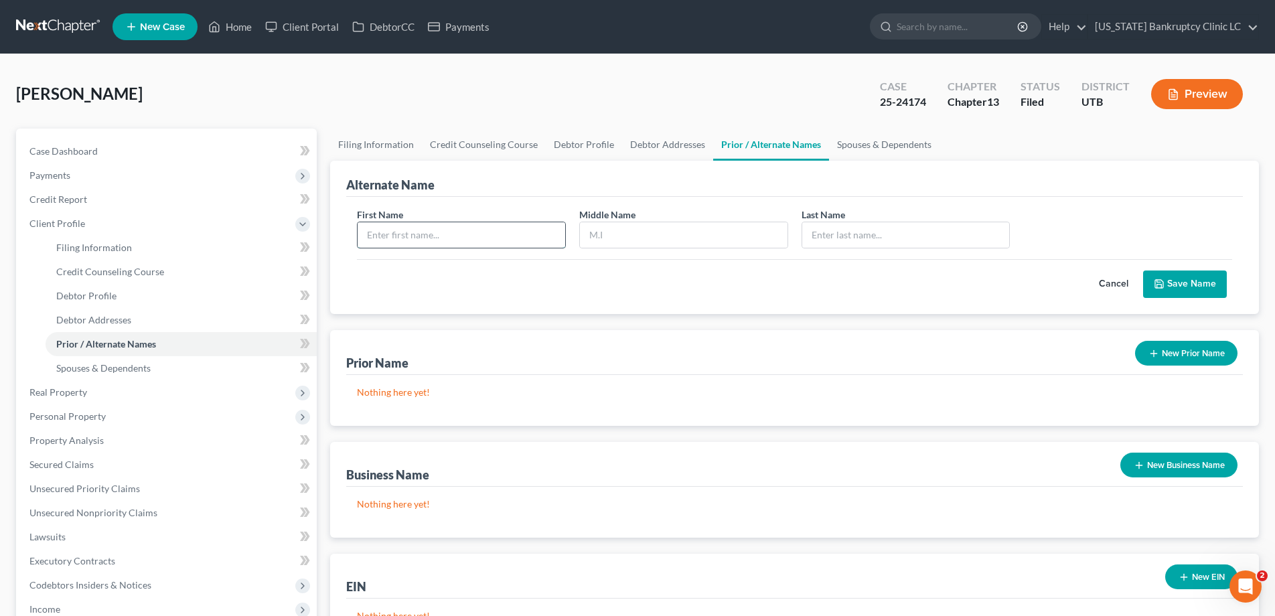
click at [466, 232] on input "text" at bounding box center [462, 234] width 208 height 25
type input "Dino"
type input "[PERSON_NAME]"
click at [1163, 287] on icon "submit" at bounding box center [1159, 284] width 8 height 8
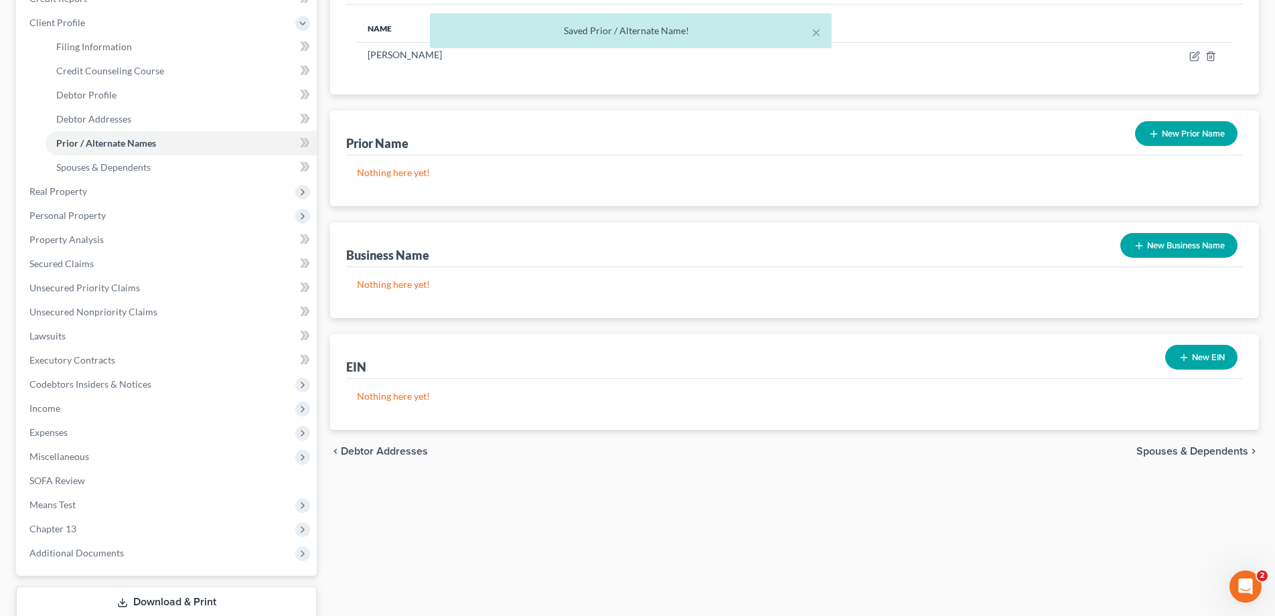
scroll to position [289, 0]
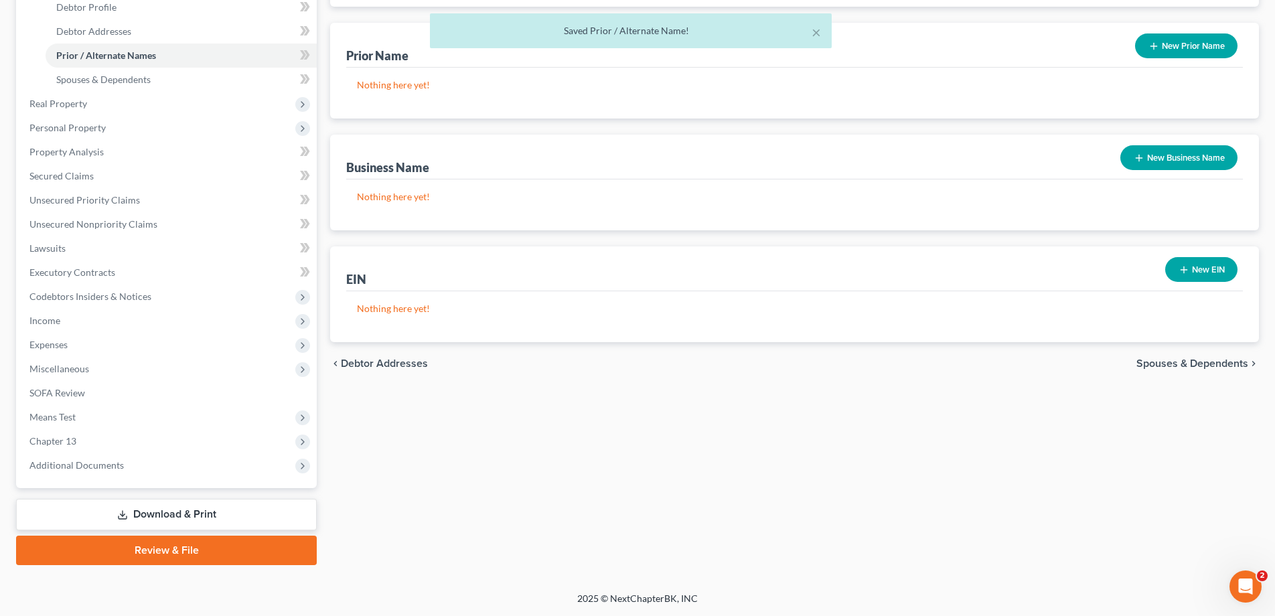
click at [178, 515] on link "Download & Print" at bounding box center [166, 514] width 301 height 31
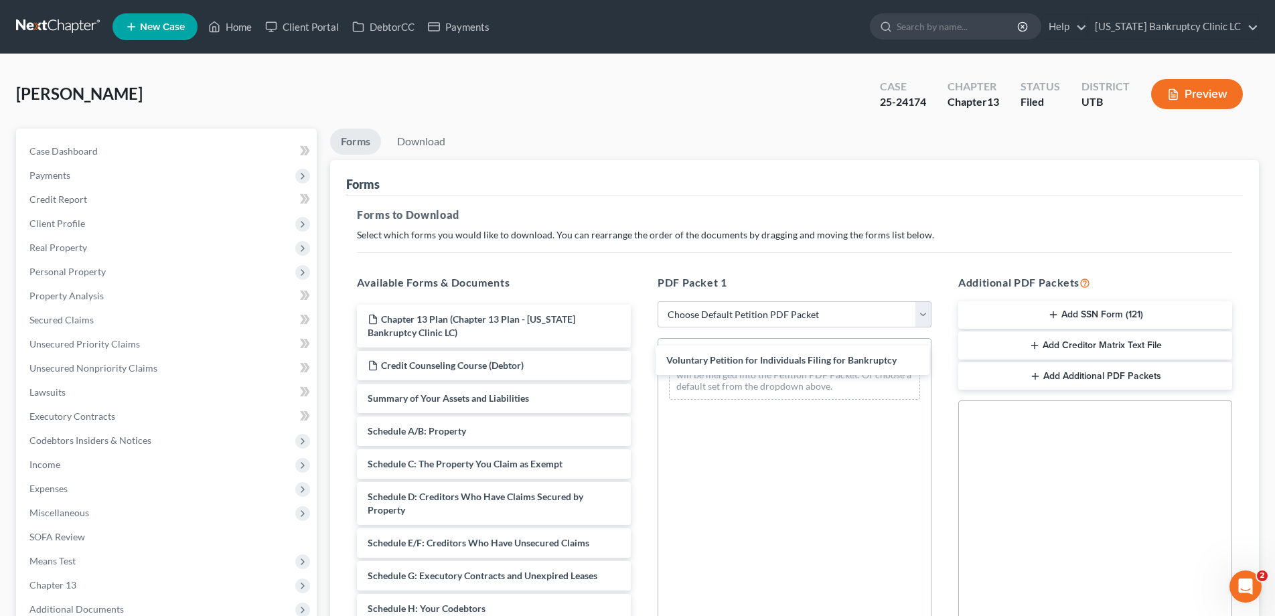
drag, startPoint x: 423, startPoint y: 397, endPoint x: 721, endPoint y: 360, distance: 300.4
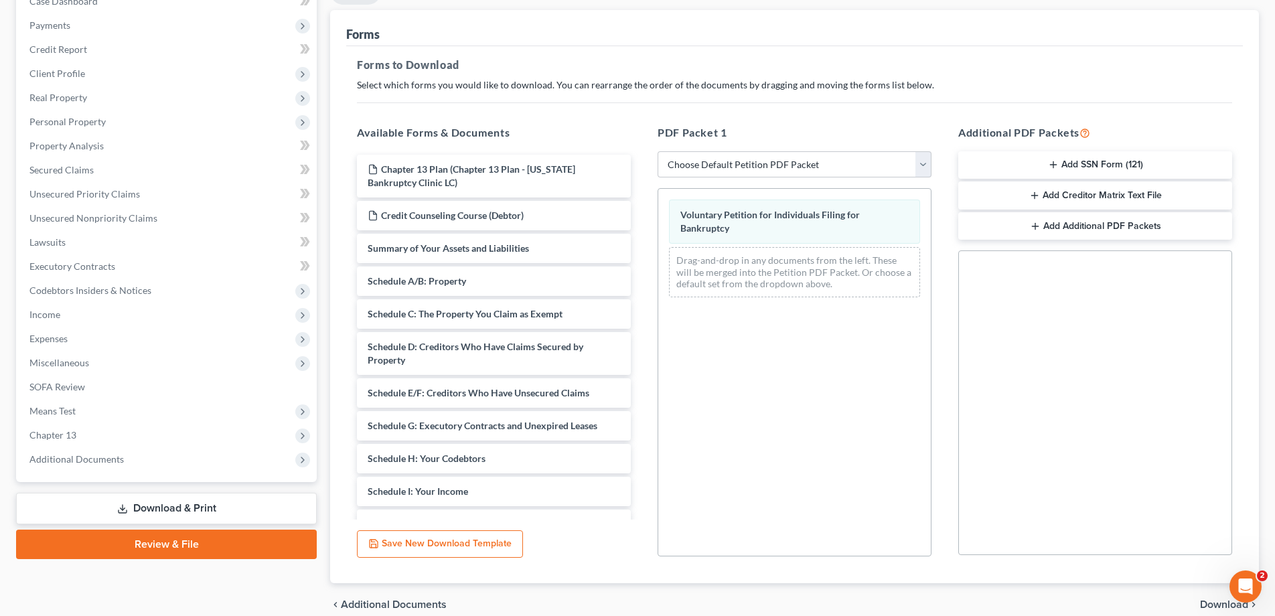
scroll to position [211, 0]
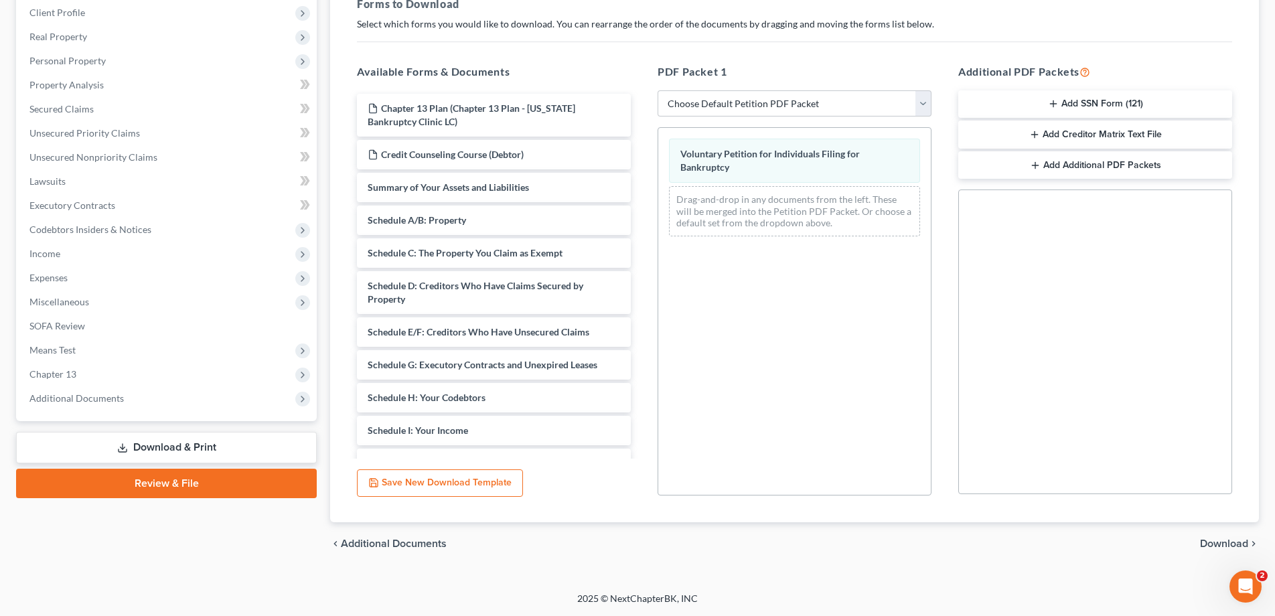
click at [1211, 540] on span "Download" at bounding box center [1224, 543] width 48 height 11
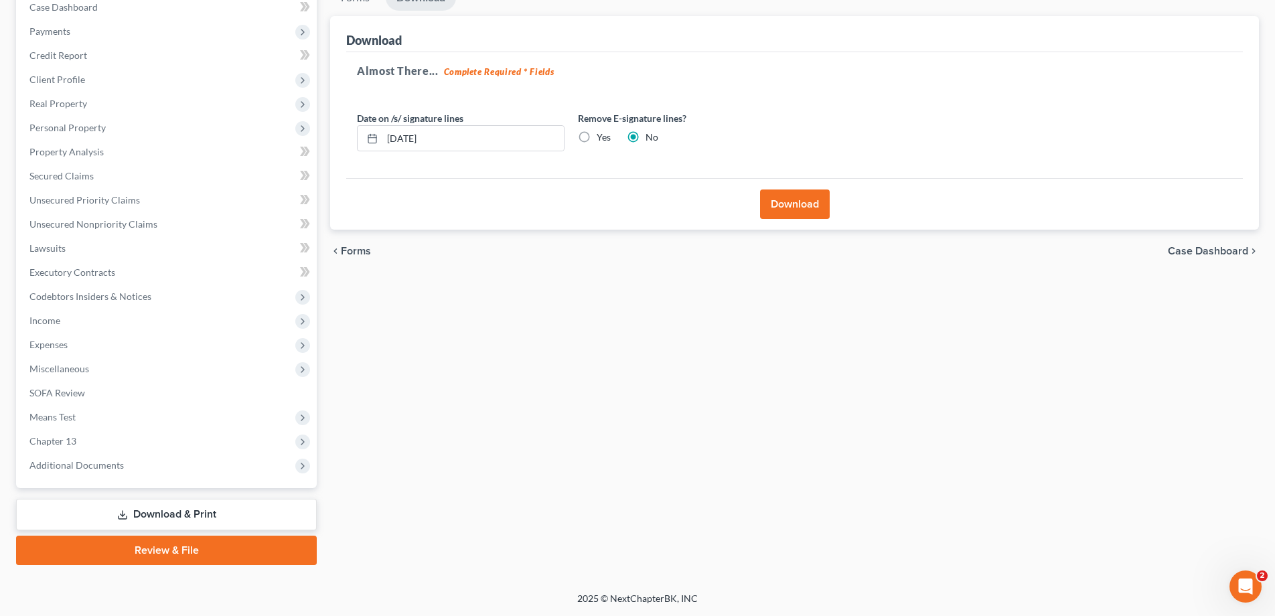
click at [794, 204] on button "Download" at bounding box center [795, 204] width 70 height 29
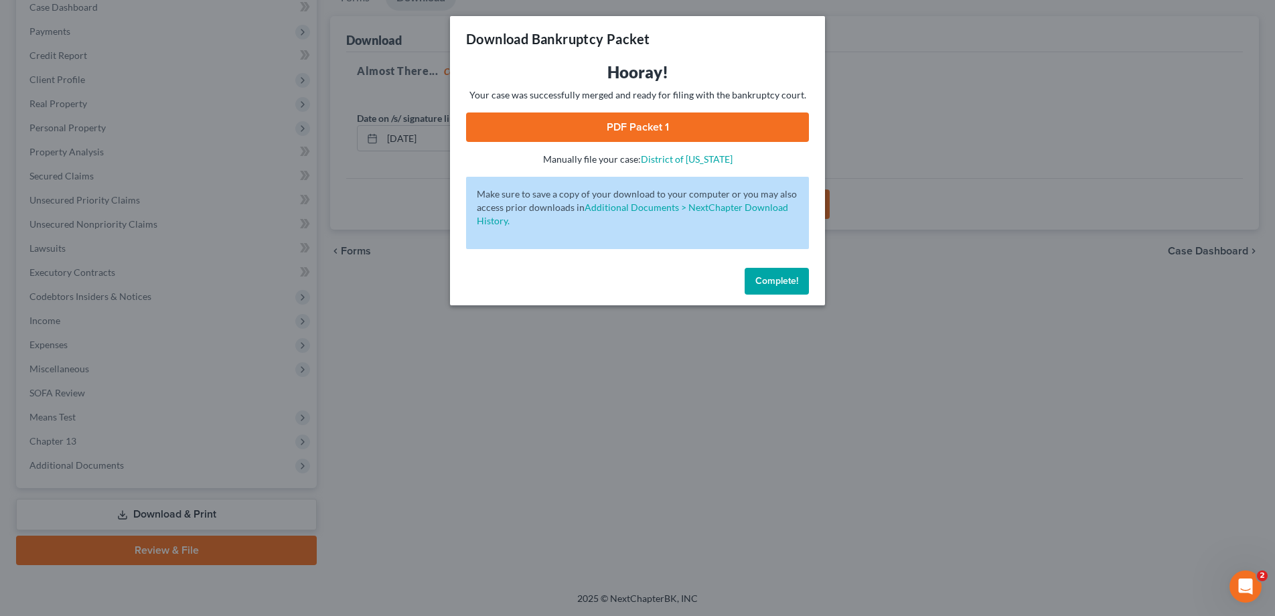
click at [622, 127] on link "PDF Packet 1" at bounding box center [637, 127] width 343 height 29
click at [773, 286] on span "Complete!" at bounding box center [776, 280] width 43 height 11
